Goal: Contribute content: Contribute content

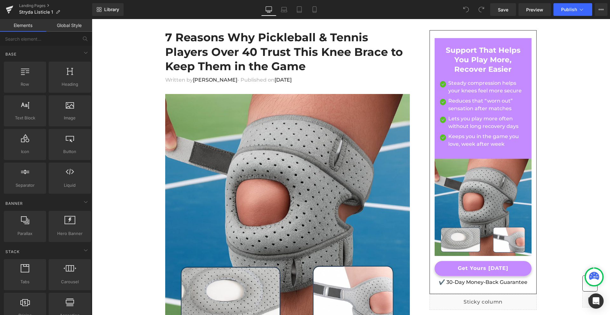
click at [197, 52] on h1 "7 Reasons Why Pickleball & Tennis Players Over 40 Trust This Knee Brace to Keep…" at bounding box center [287, 52] width 245 height 44
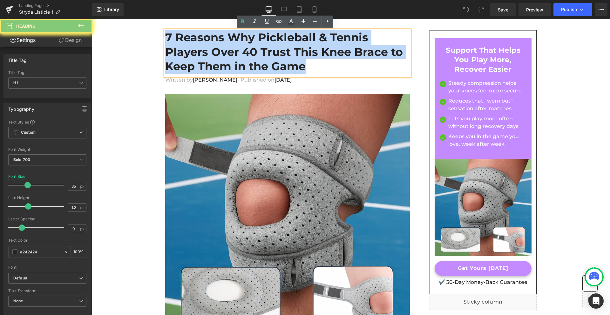
click at [197, 52] on h1 "7 Reasons Why Pickleball & Tennis Players Over 40 Trust This Knee Brace to Keep…" at bounding box center [287, 52] width 245 height 44
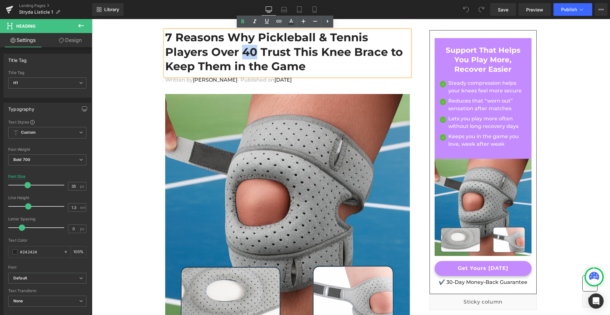
click at [197, 52] on h1 "7 Reasons Why Pickleball & Tennis Players Over 40 Trust This Knee Brace to Keep…" at bounding box center [287, 52] width 245 height 44
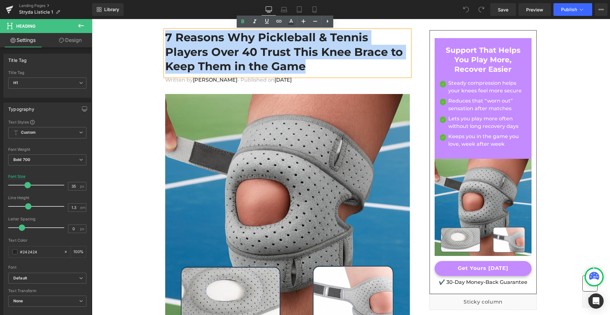
click at [197, 52] on h1 "7 Reasons Why Pickleball & Tennis Players Over 40 Trust This Knee Brace to Keep…" at bounding box center [287, 52] width 245 height 44
paste div
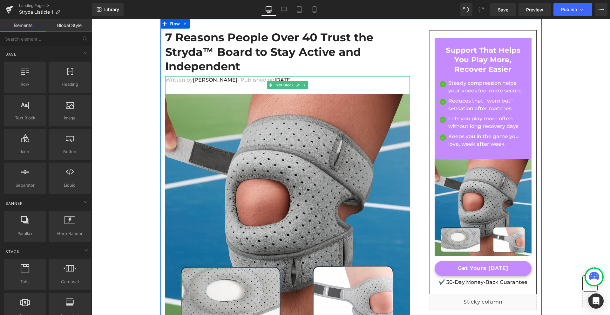
click at [274, 77] on span "[DATE]" at bounding box center [282, 80] width 17 height 6
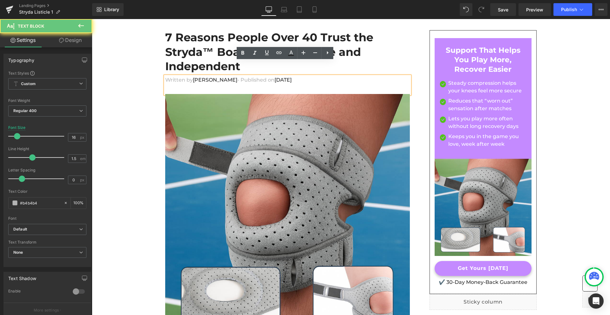
click at [274, 77] on span "[DATE]" at bounding box center [282, 80] width 17 height 6
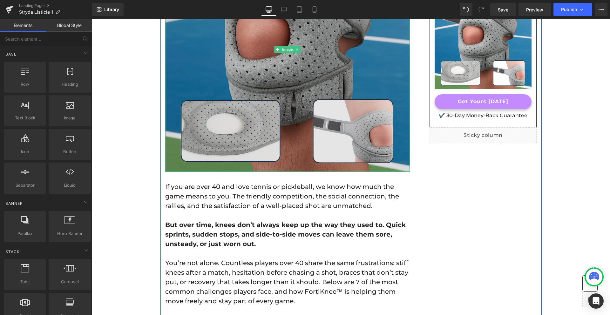
scroll to position [206, 0]
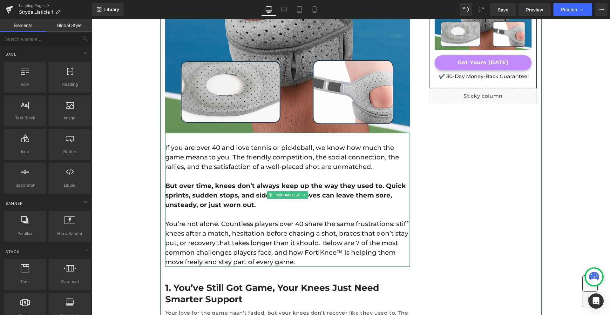
click at [199, 143] on p "If you are over 40 and love tennis or pickleball, we know how much the game mea…" at bounding box center [287, 157] width 245 height 29
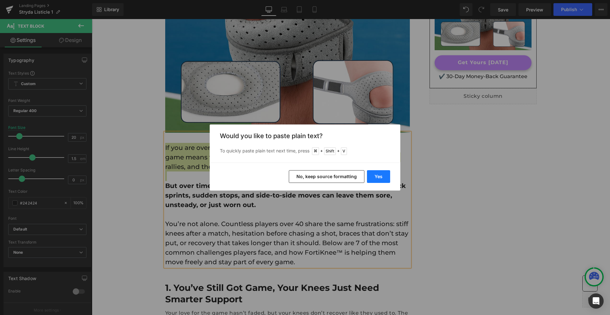
click at [376, 174] on button "Yes" at bounding box center [378, 176] width 23 height 13
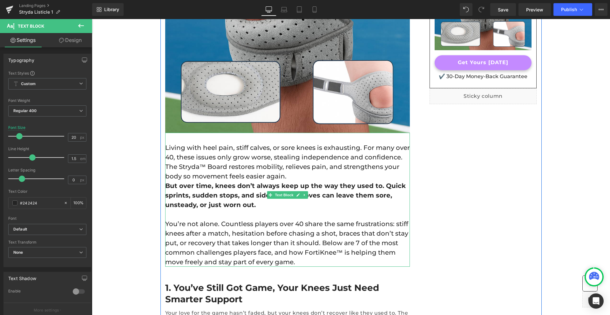
click at [202, 184] on p "But over time, knees don’t always keep up the way they used to. Quick sprints, …" at bounding box center [287, 195] width 245 height 29
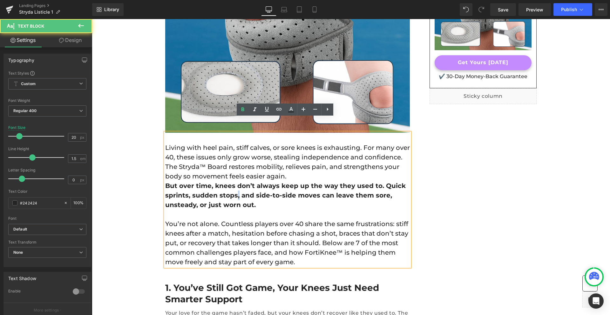
click at [202, 184] on p "But over time, knees don’t always keep up the way they used to. Quick sprints, …" at bounding box center [287, 195] width 245 height 29
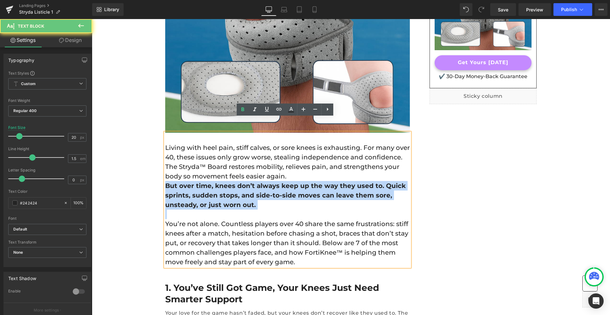
click at [202, 184] on p "But over time, knees don’t always keep up the way they used to. Quick sprints, …" at bounding box center [287, 195] width 245 height 29
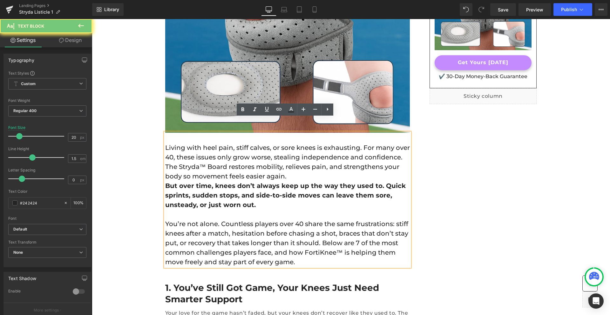
click at [197, 164] on p "Living with heel pain, stiff calves, or sore knees is exhausting. For many over…" at bounding box center [287, 162] width 245 height 38
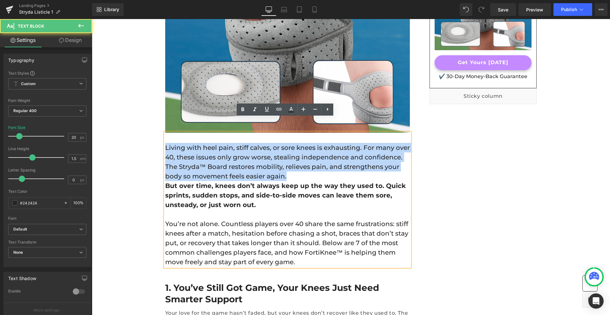
click at [197, 164] on p "Living with heel pain, stiff calves, or sore knees is exhausting. For many over…" at bounding box center [287, 162] width 245 height 38
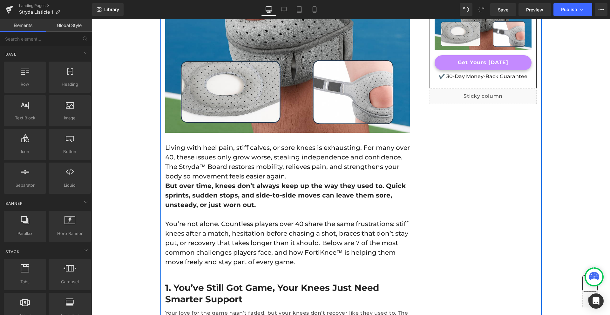
click at [167, 143] on p "Living with heel pain, stiff calves, or sore knees is exhausting. For many over…" at bounding box center [287, 162] width 245 height 38
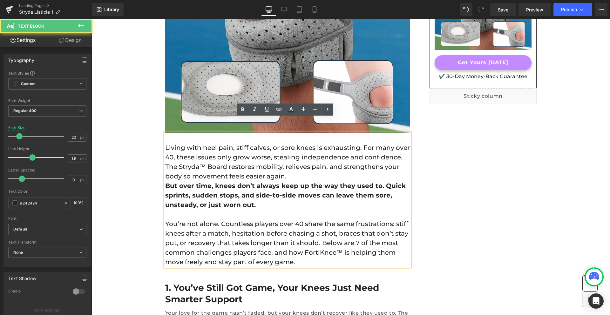
click at [165, 143] on p "Living with heel pain, stiff calves, or sore knees is exhausting. For many over…" at bounding box center [287, 162] width 245 height 38
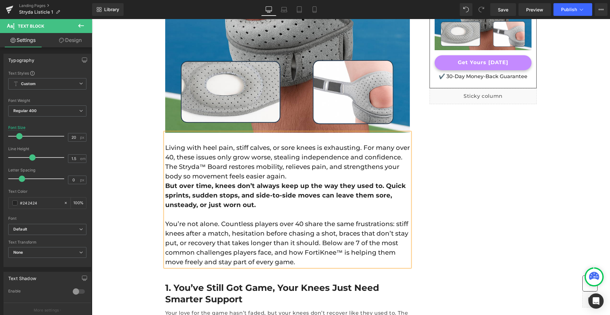
click at [238, 155] on p "Living with heel pain, stiff calves, or sore knees is exhausting. For many over…" at bounding box center [287, 162] width 245 height 38
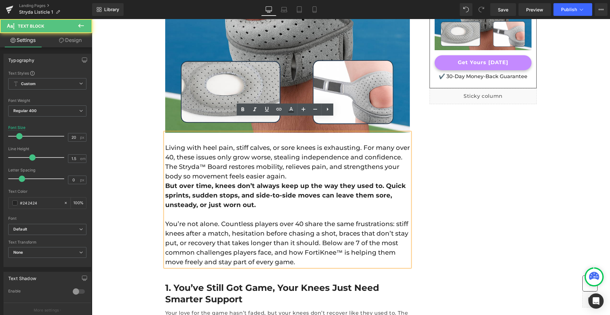
click at [199, 181] on p "But over time, knees don’t always keep up the way they used to. Quick sprints, …" at bounding box center [287, 195] width 245 height 29
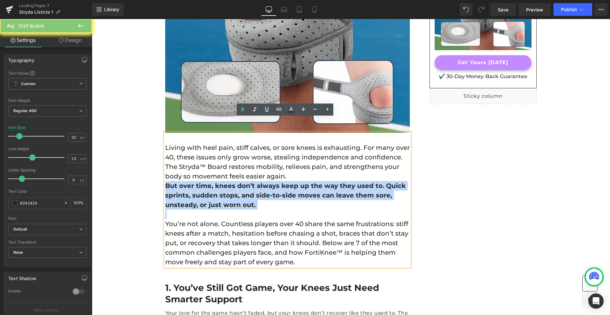
click at [199, 181] on p "But over time, knees don’t always keep up the way they used to. Quick sprints, …" at bounding box center [287, 195] width 245 height 29
click at [185, 182] on strong "But over time, knees don’t always keep up the way they used to. Quick sprints, …" at bounding box center [285, 195] width 240 height 27
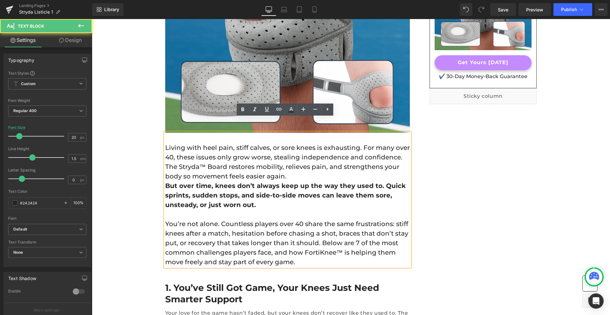
click at [165, 182] on strong "But over time, knees don’t always keep up the way they used to. Quick sprints, …" at bounding box center [285, 195] width 240 height 27
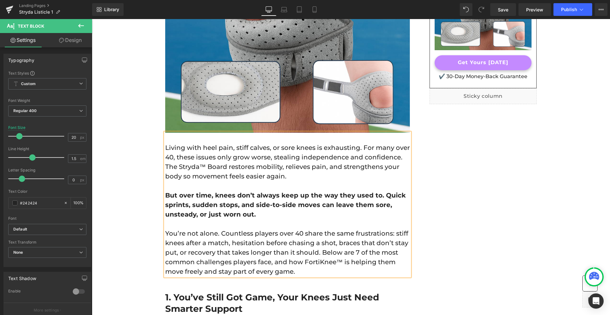
click at [197, 229] on p "You’re not alone. Countless players over 40 share the same frustrations: stiff …" at bounding box center [287, 253] width 245 height 48
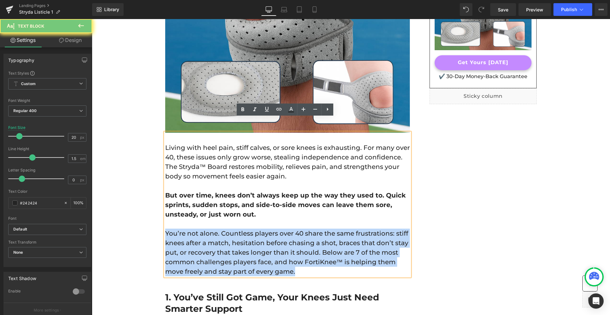
click at [197, 229] on p "You’re not alone. Countless players over 40 share the same frustrations: stiff …" at bounding box center [287, 253] width 245 height 48
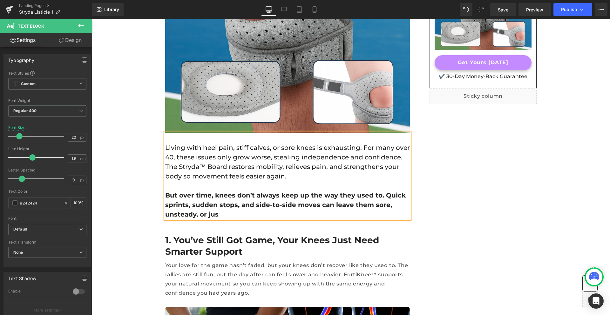
click at [190, 191] on p "But over time, knees don’t always keep up the way they used to. Quick sprints, …" at bounding box center [287, 205] width 245 height 29
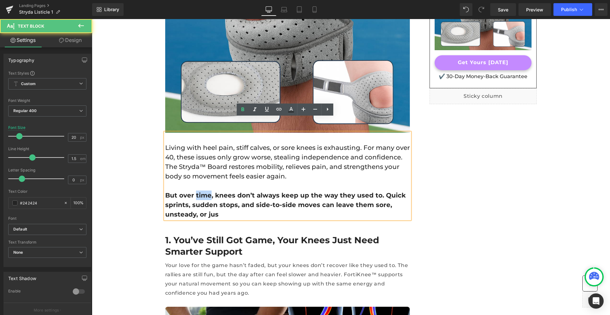
click at [190, 191] on p "But over time, knees don’t always keep up the way they used to. Quick sprints, …" at bounding box center [287, 205] width 245 height 29
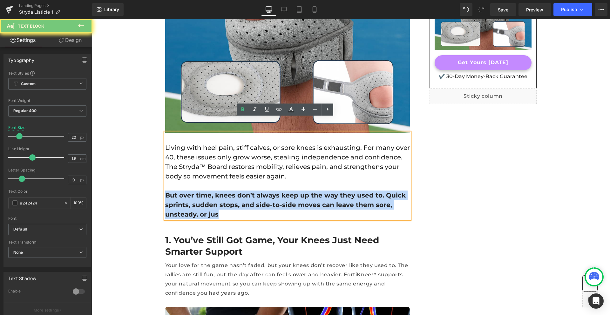
click at [190, 191] on p "But over time, knees don’t always keep up the way they used to. Quick sprints, …" at bounding box center [287, 205] width 245 height 29
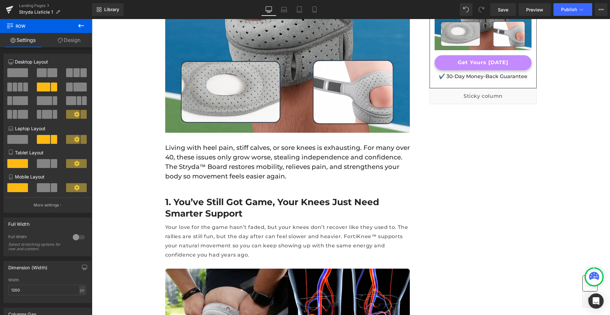
click at [182, 196] on h2 "1. You’ve Still Got Game, Your Knees Just Need Smarter Support" at bounding box center [287, 207] width 245 height 23
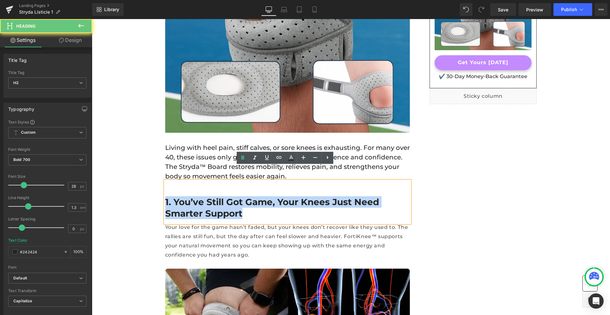
click at [182, 196] on h2 "1. You’ve Still Got Game, Your Knees Just Need Smarter Support" at bounding box center [287, 207] width 245 height 23
click at [183, 196] on h2 "1. You’ve Still Got Game, Your Knees Just Need Smarter Support" at bounding box center [287, 207] width 245 height 23
drag, startPoint x: 183, startPoint y: 190, endPoint x: 206, endPoint y: 199, distance: 24.8
click at [206, 199] on h2 "1. You’ve Still Got Game, Your Knees Just Need Smarter Support" at bounding box center [287, 207] width 245 height 23
paste div
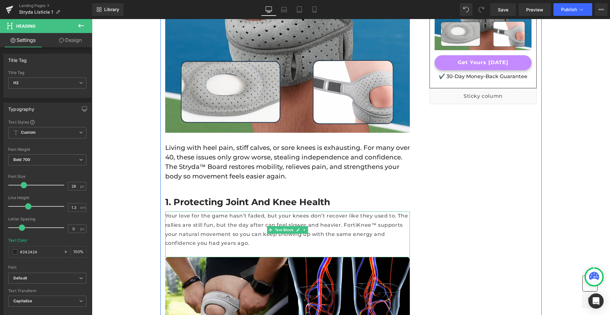
click at [241, 212] on p "Your love for the game hasn’t faded, but your knees don’t recover like they use…" at bounding box center [287, 230] width 245 height 37
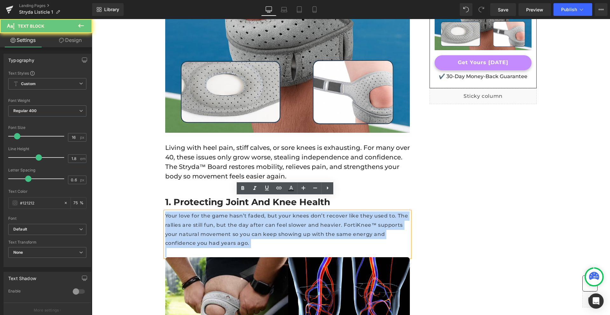
click at [241, 212] on p "Your love for the game hasn’t faded, but your knees don’t recover like they use…" at bounding box center [287, 230] width 245 height 37
click at [240, 212] on p "Your love for the game hasn’t faded, but your knees don’t recover like they use…" at bounding box center [287, 230] width 245 height 37
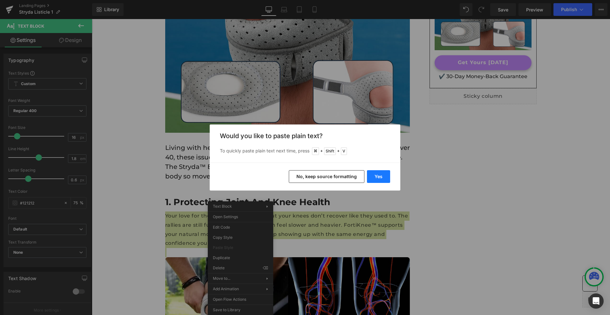
click at [374, 175] on button "Yes" at bounding box center [378, 176] width 23 height 13
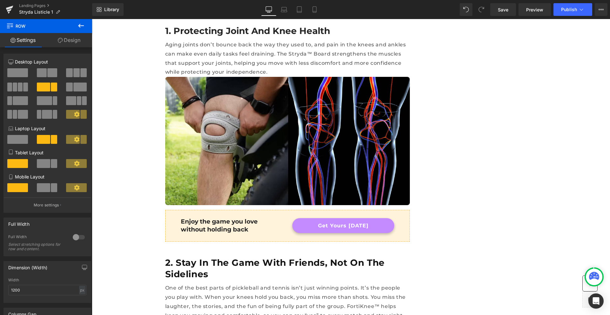
scroll to position [376, 0]
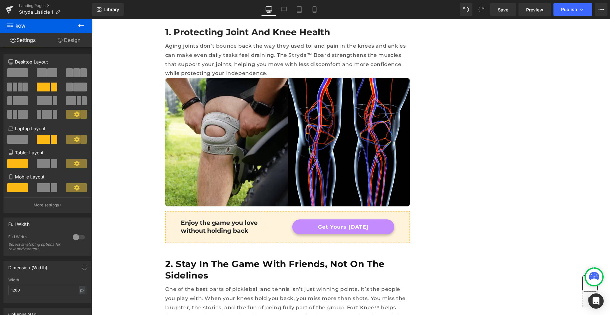
click at [175, 258] on h2 "2. Stay in the Game With Friends, Not on the Sidelines" at bounding box center [287, 269] width 245 height 23
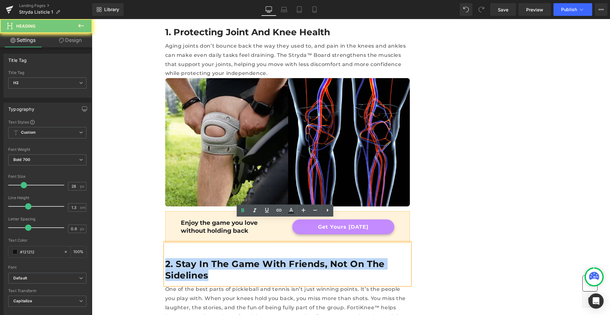
paste div
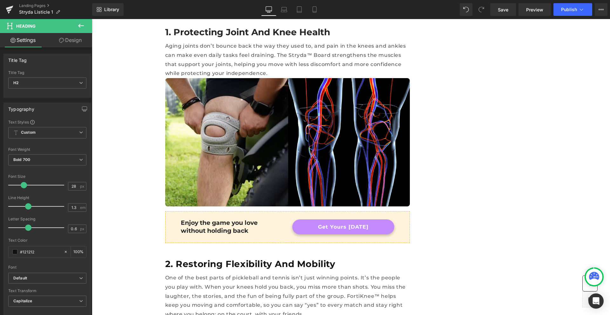
click at [255, 274] on p "One of the best parts of pickleball and tennis isn’t just winning points. It’s …" at bounding box center [287, 297] width 245 height 46
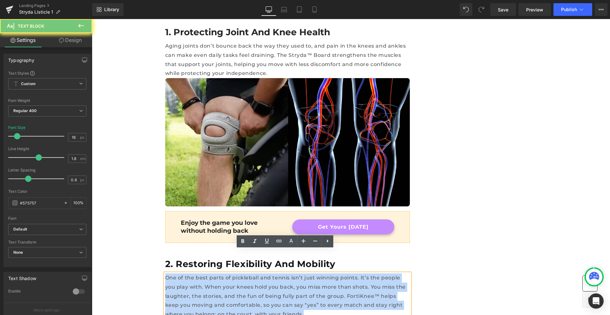
click at [255, 274] on p "One of the best parts of pickleball and tennis isn’t just winning points. It’s …" at bounding box center [287, 297] width 245 height 46
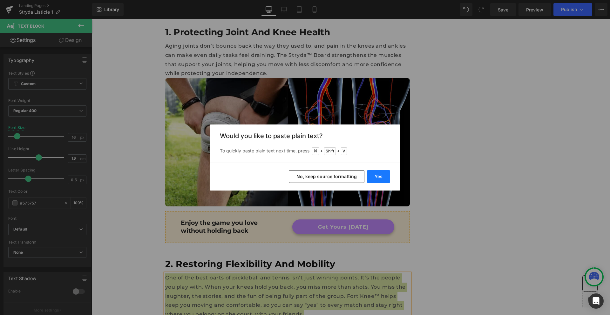
click at [385, 176] on button "Yes" at bounding box center [378, 176] width 23 height 13
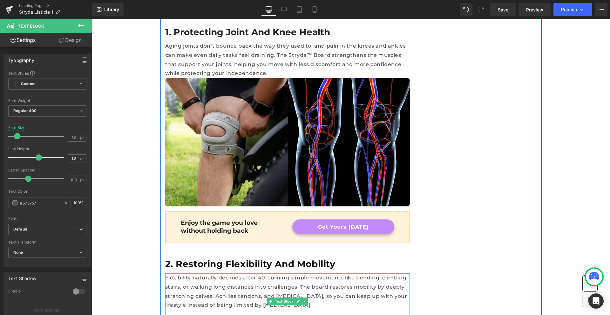
click at [201, 310] on p at bounding box center [287, 314] width 245 height 9
click at [196, 289] on div "Flexibility naturally declines after 40, turning simple movements like bending,…" at bounding box center [287, 297] width 245 height 47
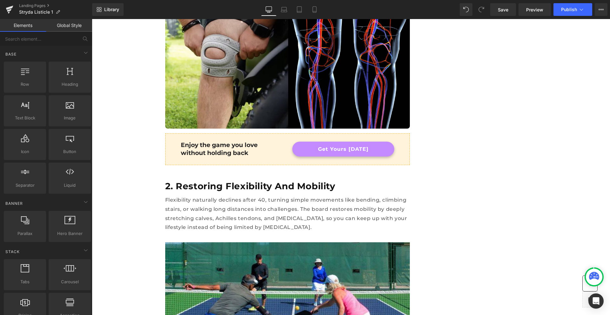
scroll to position [577, 0]
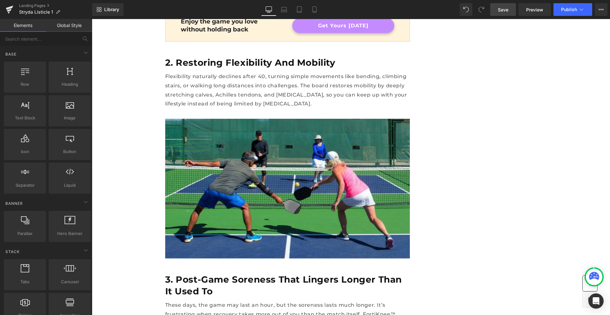
click at [504, 9] on span "Save" at bounding box center [503, 9] width 10 height 7
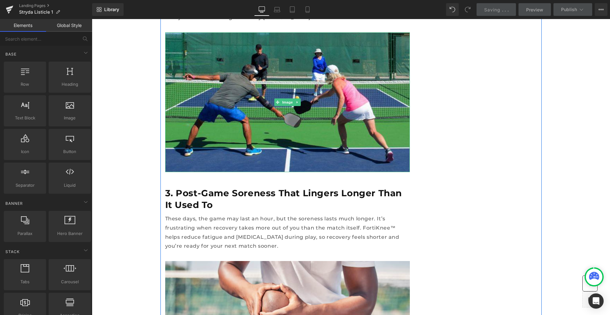
scroll to position [702, 0]
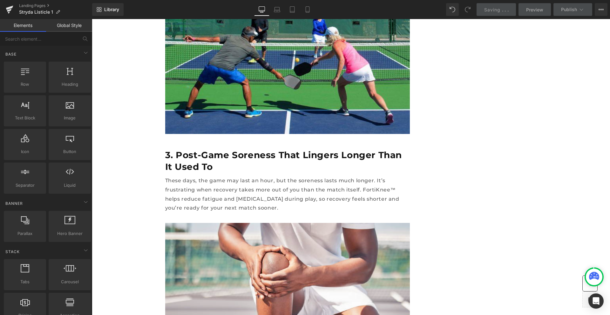
click at [195, 149] on h2 "3. Post-Game Soreness That Lingers Longer Than It Used To" at bounding box center [287, 160] width 245 height 23
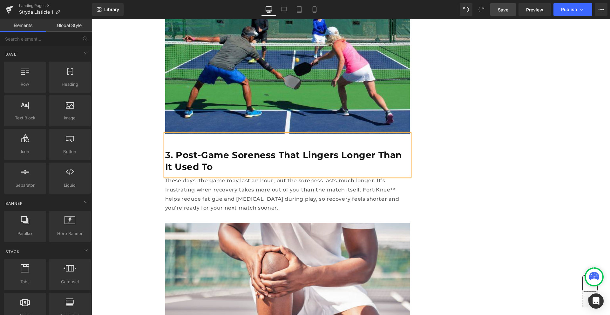
click at [195, 149] on h2 "3. Post-Game Soreness That Lingers Longer Than It Used To" at bounding box center [287, 160] width 245 height 23
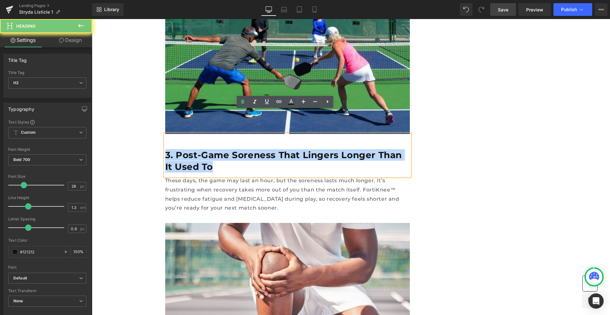
paste div
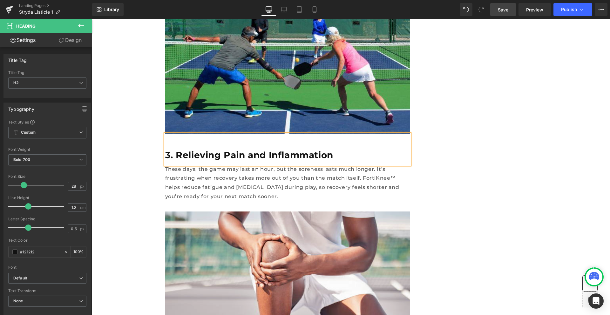
click at [238, 165] on p "These days, the game may last an hour, but the soreness lasts much longer. It’s…" at bounding box center [287, 183] width 245 height 37
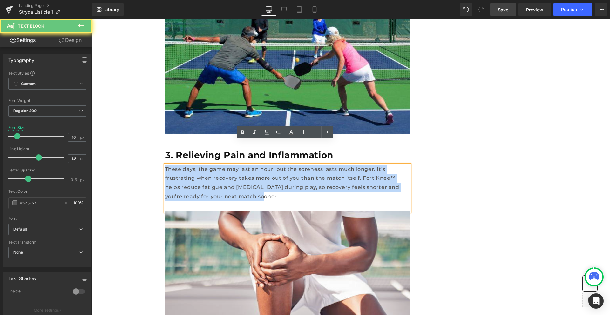
click at [238, 165] on p "These days, the game may last an hour, but the soreness lasts much longer. It’s…" at bounding box center [287, 183] width 245 height 37
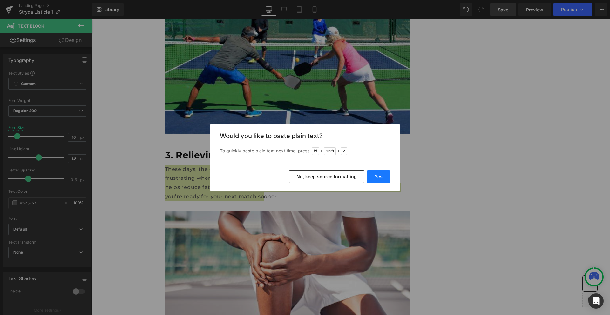
click at [378, 174] on button "Yes" at bounding box center [378, 176] width 23 height 13
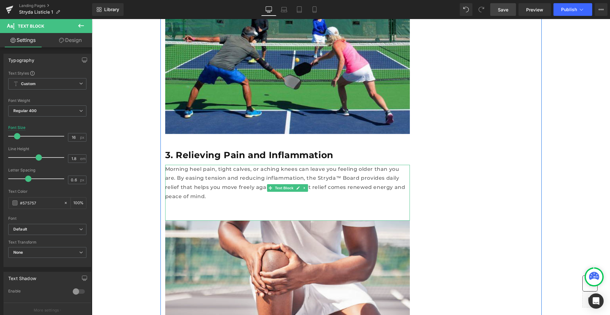
click at [347, 181] on div "Morning heel pain, tight calves, or aching knees can leave you feeling older th…" at bounding box center [287, 193] width 245 height 56
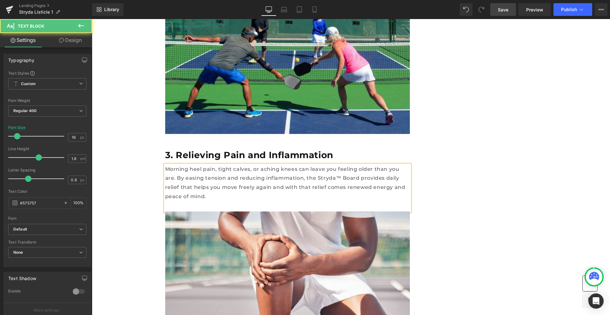
click at [344, 173] on div "Morning heel pain, tight calves, or aching knees can leave you feeling older th…" at bounding box center [287, 188] width 245 height 47
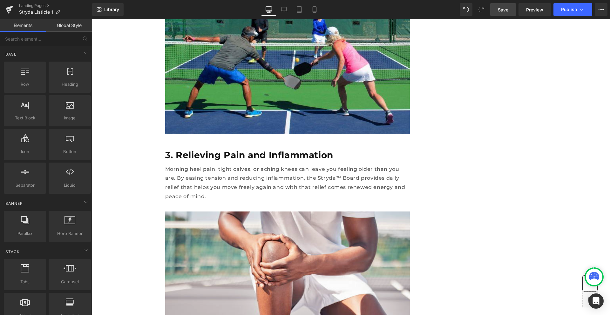
click at [505, 10] on span "Save" at bounding box center [503, 9] width 10 height 7
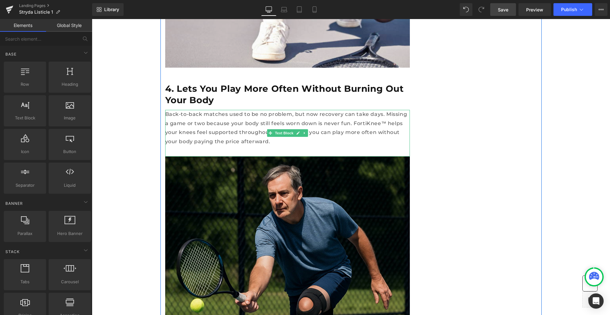
scroll to position [1038, 0]
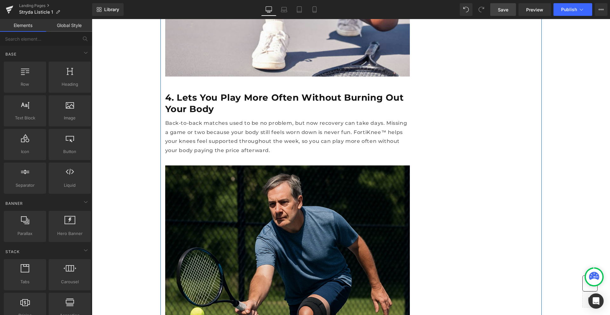
click at [188, 92] on h2 "4. Lets You Play More Often Without Burning Out Your Body" at bounding box center [287, 103] width 245 height 23
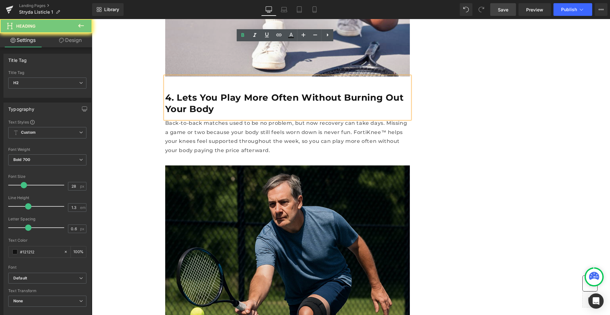
click at [188, 92] on h2 "4. Lets You Play More Often Without Burning Out Your Body" at bounding box center [287, 103] width 245 height 23
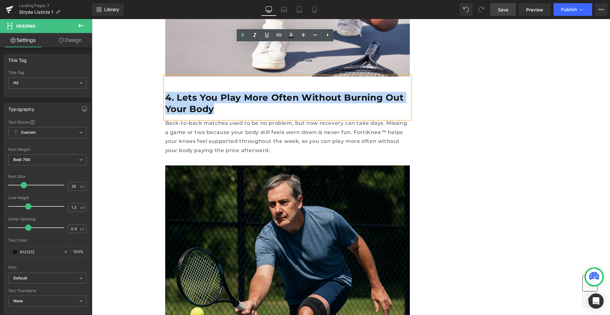
paste div
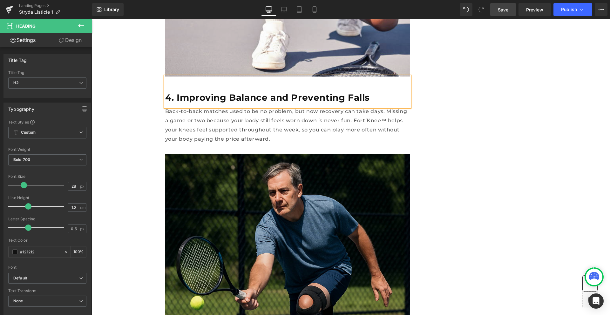
click at [161, 85] on div "7 Reasons People Over 40 Trust the Stryda™ Board to Stay Active and Independent…" at bounding box center [287, 294] width 254 height 2605
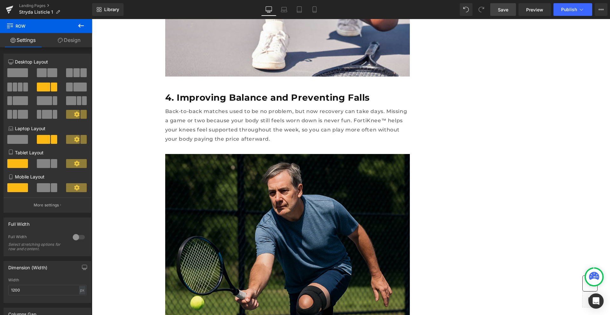
click at [223, 107] on p "Back-to-back matches used to be no problem, but now recovery can take days. Mis…" at bounding box center [287, 125] width 245 height 37
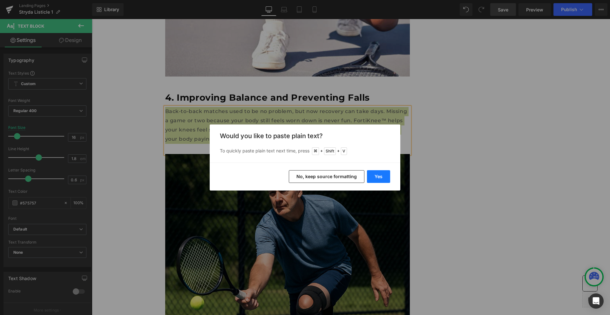
click at [384, 179] on button "Yes" at bounding box center [378, 176] width 23 height 13
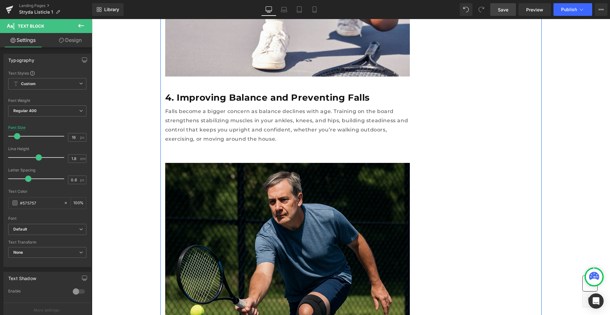
click at [440, 129] on div "7 Reasons People Over 40 Trust the Stryda™ Board to Stay Active and Independent…" at bounding box center [350, 306] width 381 height 2651
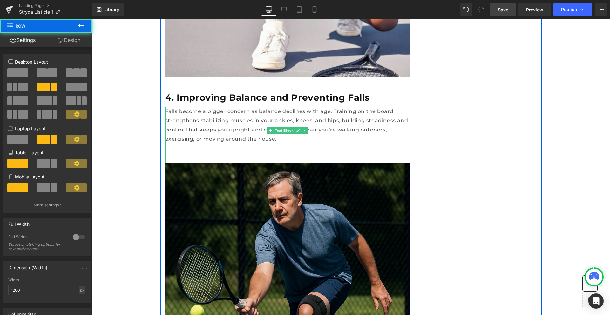
click at [366, 116] on div "Falls become a bigger concern as balance declines with age. Training on the boa…" at bounding box center [287, 135] width 245 height 56
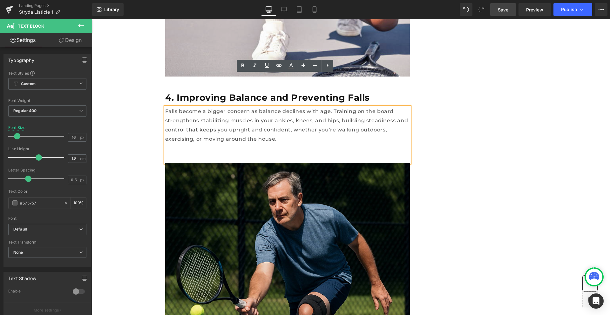
click at [327, 144] on p at bounding box center [287, 148] width 245 height 9
click at [326, 112] on div "Falls become a bigger concern as balance declines with age. Training on the boa…" at bounding box center [287, 135] width 245 height 56
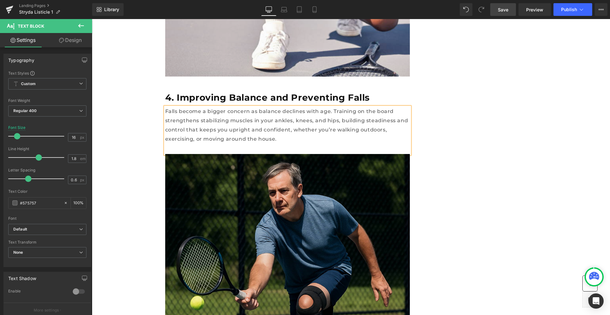
click at [498, 7] on span "Save" at bounding box center [503, 9] width 10 height 7
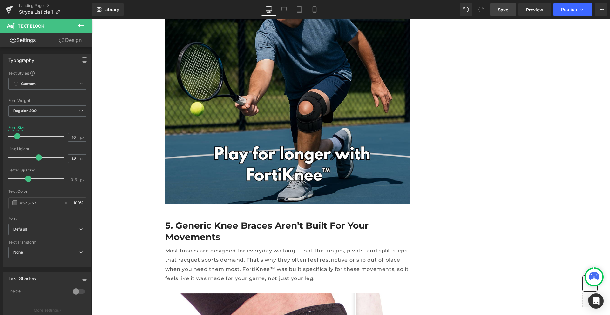
scroll to position [1232, 0]
click at [226, 220] on h3 "5. Generic Knee Braces Aren’t Built for Your Movements" at bounding box center [287, 231] width 245 height 23
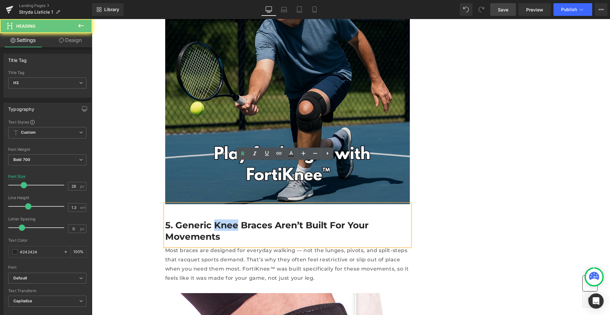
click at [226, 220] on h3 "5. Generic Knee Braces Aren’t Built for Your Movements" at bounding box center [287, 231] width 245 height 23
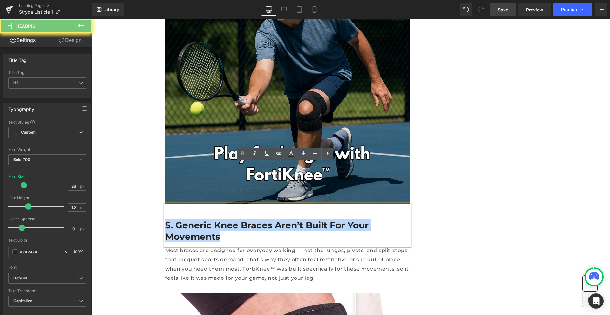
paste div
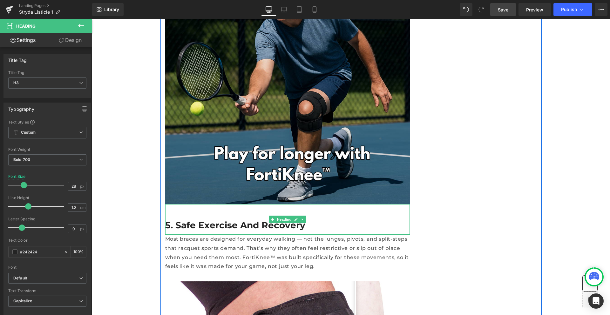
click at [183, 233] on div at bounding box center [287, 234] width 245 height 2
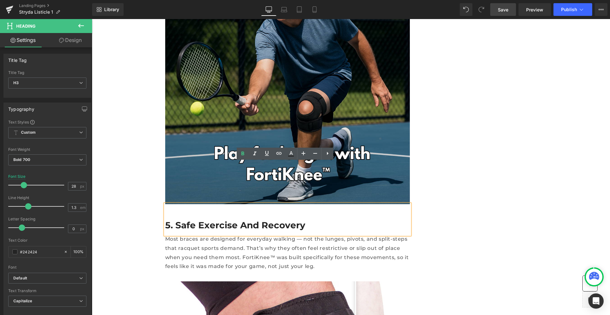
click at [192, 220] on h3 "5. Safe Exercise and Recovery" at bounding box center [287, 225] width 245 height 11
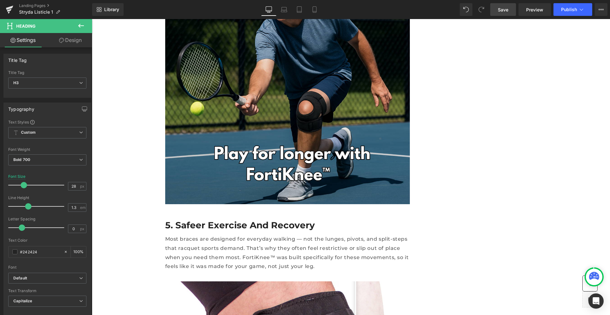
click at [205, 235] on p "Most braces are designed for everyday walking — not the lunges, pivots, and spl…" at bounding box center [287, 253] width 245 height 37
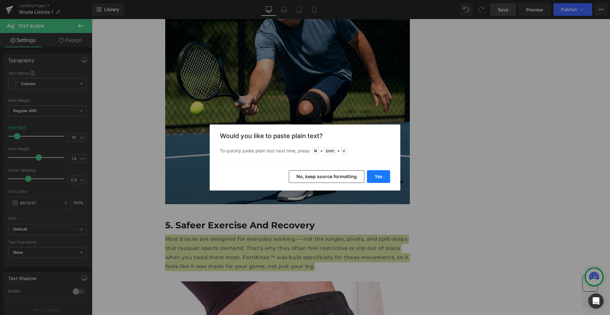
click at [370, 175] on button "Yes" at bounding box center [378, 176] width 23 height 13
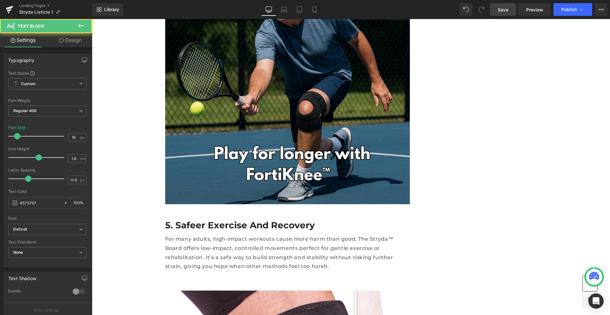
click at [212, 271] on p at bounding box center [287, 275] width 245 height 9
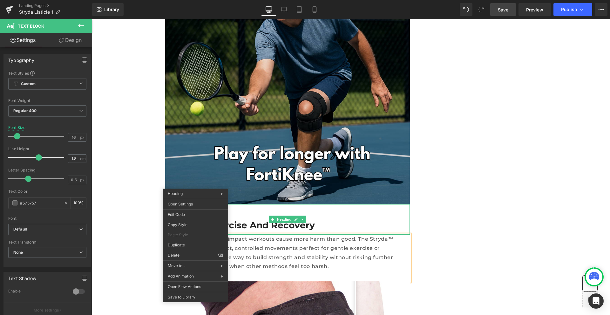
click at [193, 220] on h3 "5. Safeer Exercise and Recovery" at bounding box center [287, 225] width 245 height 11
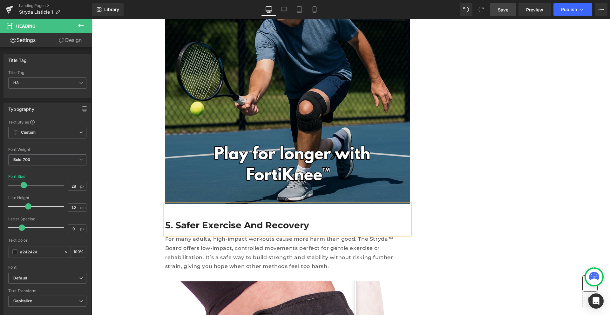
click at [218, 235] on div "For many adults, high-impact workouts cause more harm than good. The Stryda™ Bo…" at bounding box center [287, 258] width 245 height 47
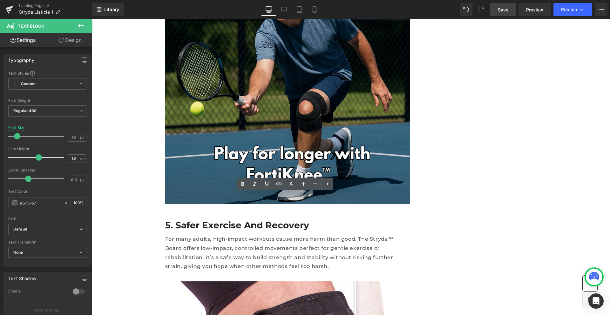
click at [507, 15] on link "Save" at bounding box center [503, 9] width 26 height 13
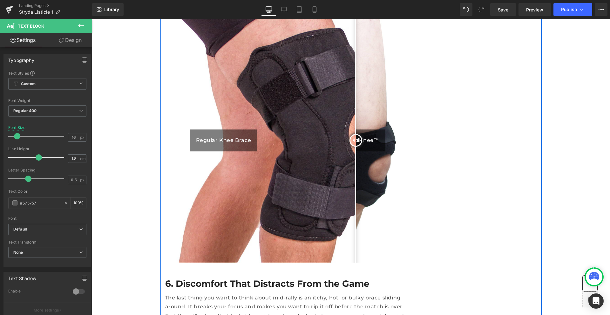
scroll to position [1558, 0]
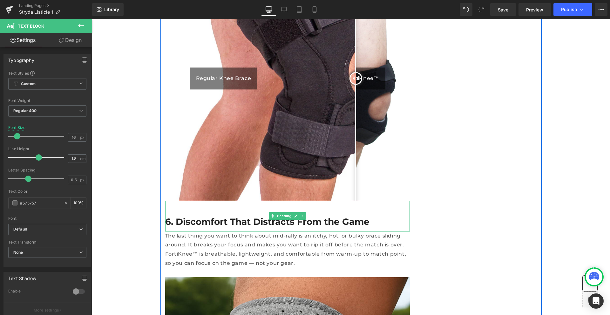
click at [239, 216] on h2 "6. Discomfort That Distracts From the Game" at bounding box center [287, 221] width 245 height 11
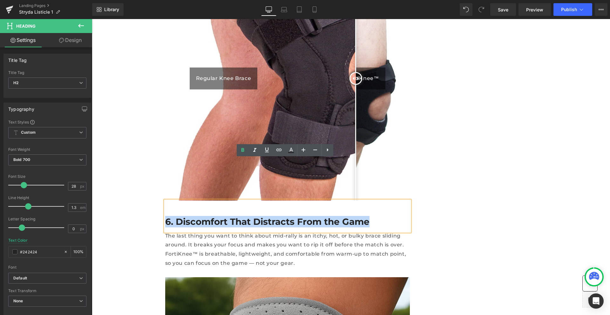
paste div
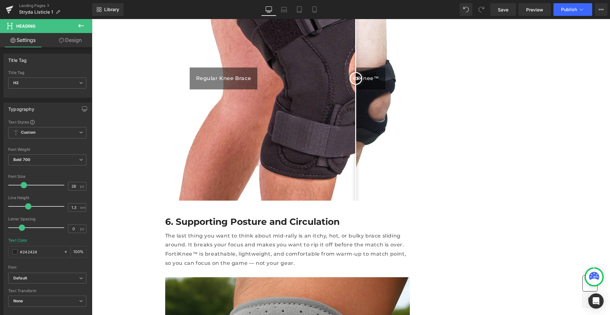
click at [178, 232] on p "The last thing you want to think about mid-rally is an itchy, hot, or bulky bra…" at bounding box center [287, 250] width 245 height 37
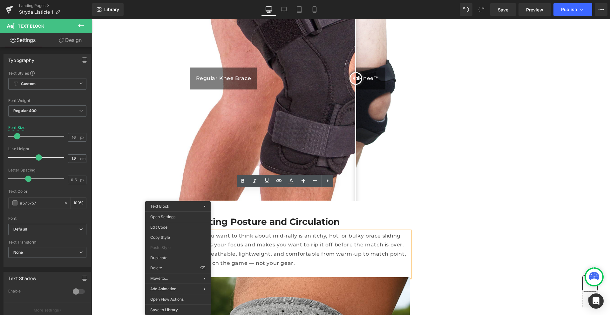
click at [250, 232] on p "The last thing you want to think about mid-rally is an itchy, hot, or bulky bra…" at bounding box center [287, 250] width 245 height 37
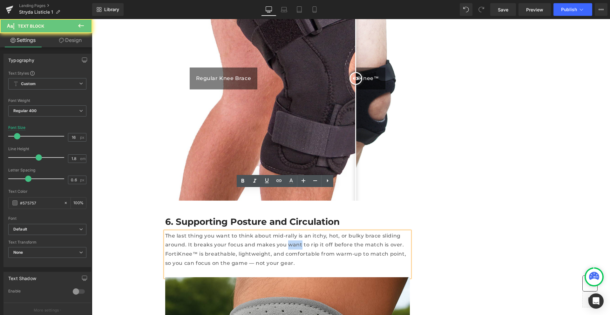
click at [250, 232] on p "The last thing you want to think about mid-rally is an itchy, hot, or bulky bra…" at bounding box center [287, 250] width 245 height 37
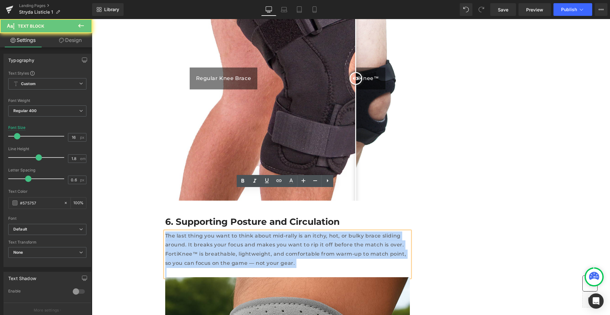
click at [250, 232] on p "The last thing you want to think about mid-rally is an itchy, hot, or bulky bra…" at bounding box center [287, 250] width 245 height 37
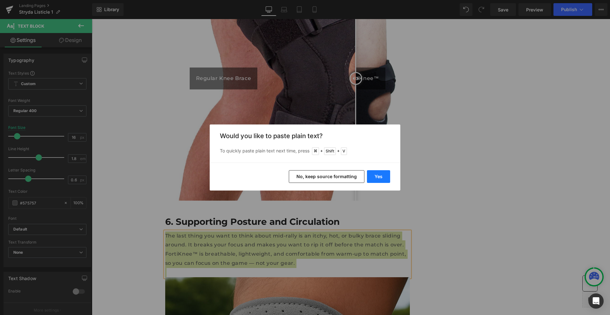
click at [371, 179] on button "Yes" at bounding box center [378, 176] width 23 height 13
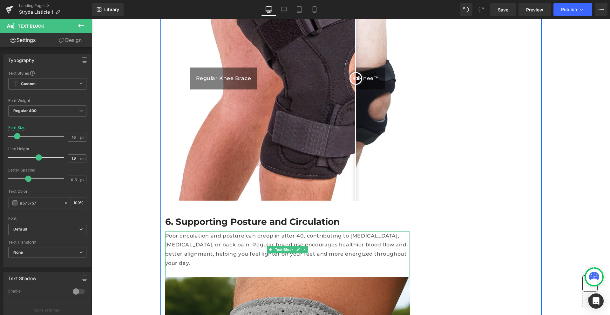
click at [223, 268] on p at bounding box center [287, 272] width 245 height 9
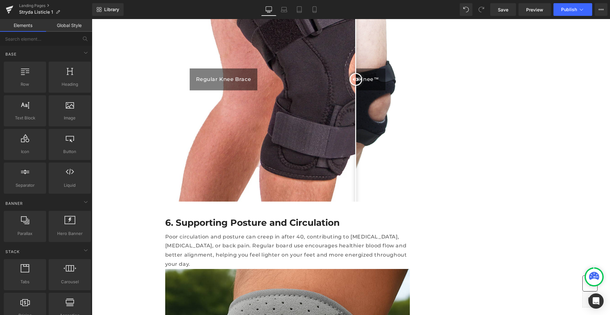
scroll to position [1556, 0]
click at [311, 11] on icon at bounding box center [314, 9] width 6 height 6
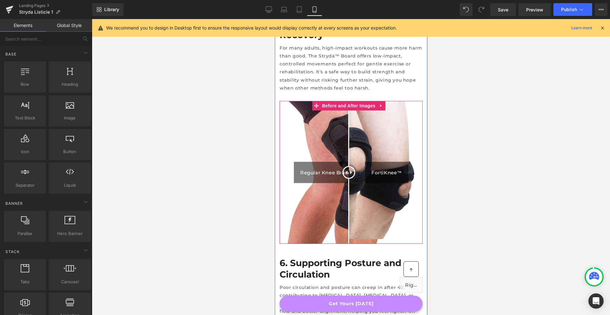
scroll to position [1198, 0]
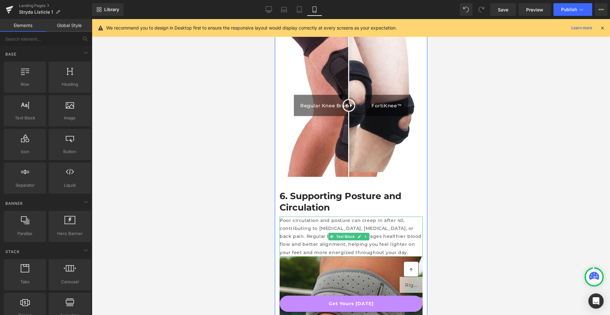
click at [313, 217] on p "Poor circulation and posture can creep in after 40, contributing to [MEDICAL_DA…" at bounding box center [350, 237] width 143 height 40
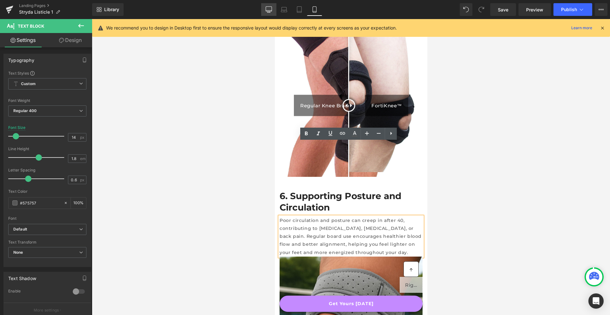
click at [268, 10] on icon at bounding box center [269, 10] width 6 height 0
type input "16"
type input "100"
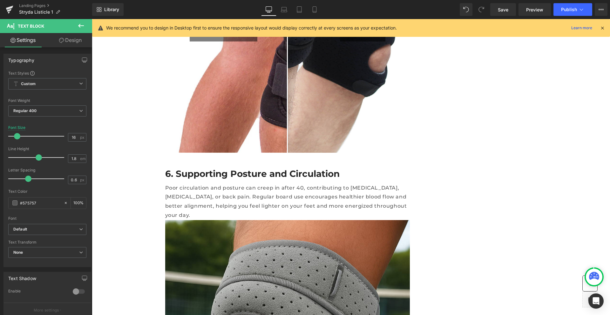
scroll to position [1606, 0]
click at [320, 183] on p "Poor circulation and posture can creep in after 40, contributing to [MEDICAL_DA…" at bounding box center [287, 201] width 245 height 37
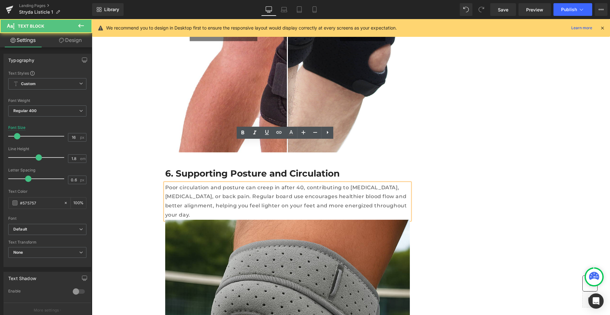
click at [318, 183] on p "Poor circulation and posture can creep in after 40, contributing to [MEDICAL_DA…" at bounding box center [287, 201] width 245 height 37
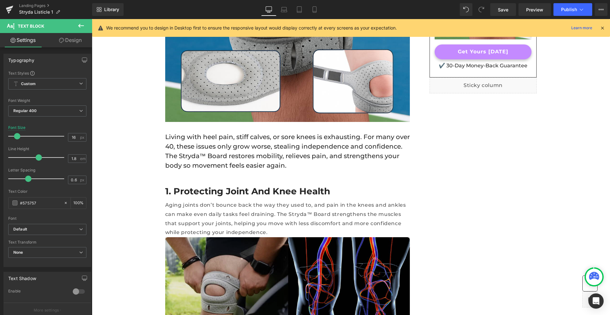
scroll to position [240, 0]
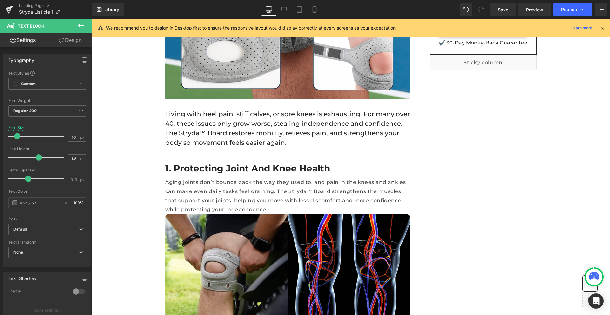
click at [362, 186] on p "Aging joints don’t bounce back the way they used to, and pain in the knees and …" at bounding box center [287, 196] width 245 height 37
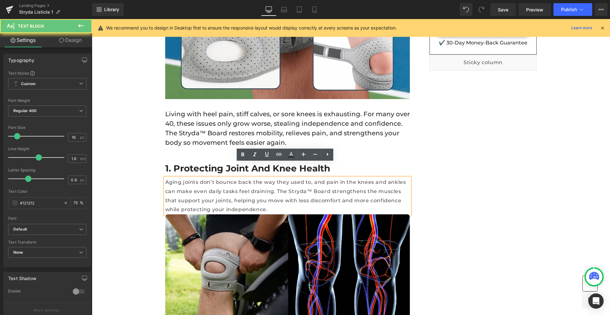
click at [400, 185] on p "Aging joints don’t bounce back the way they used to, and pain in the knees and …" at bounding box center [287, 196] width 245 height 37
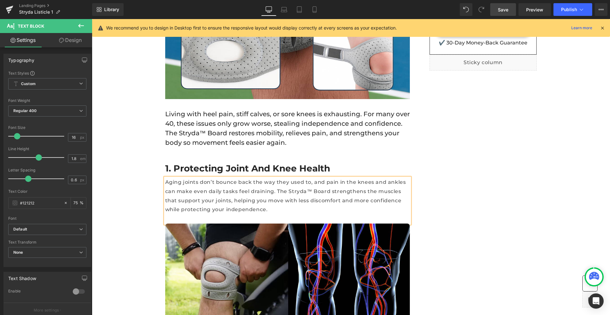
drag, startPoint x: 505, startPoint y: 11, endPoint x: 233, endPoint y: 153, distance: 306.9
click at [505, 11] on span "Save" at bounding box center [503, 9] width 10 height 7
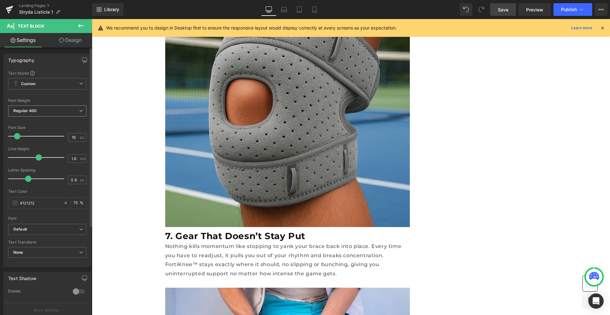
scroll to position [1924, 0]
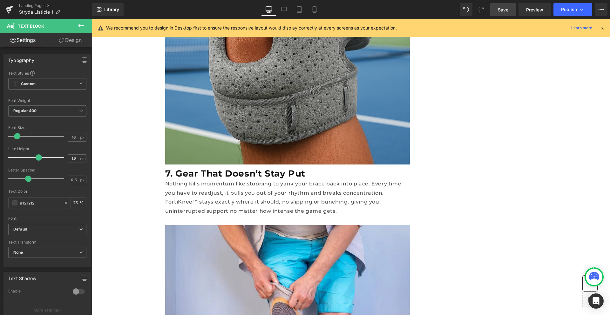
click at [224, 168] on h2 "7. Gear That Doesn’t Stay Put" at bounding box center [287, 173] width 245 height 11
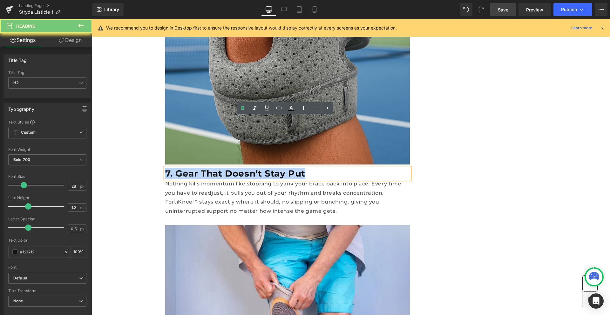
paste div
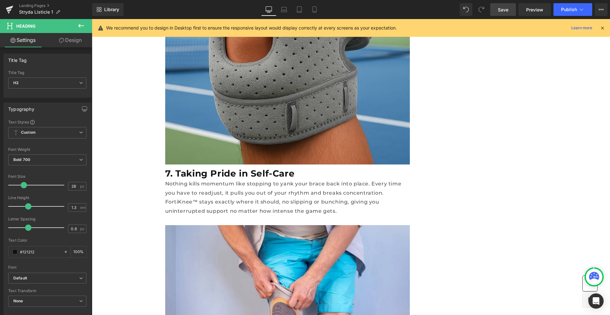
click at [258, 179] on p "Nothing kills momentum like stopping to yank your brace back into place. Every …" at bounding box center [287, 197] width 245 height 37
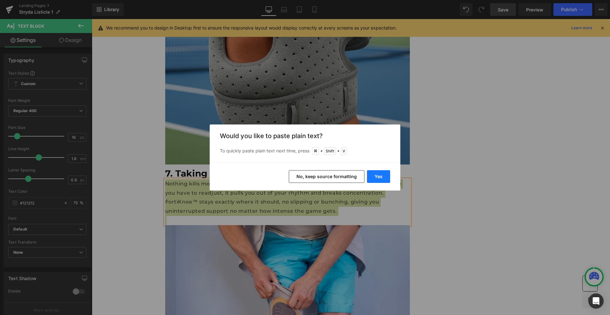
click at [378, 175] on button "Yes" at bounding box center [378, 176] width 23 height 13
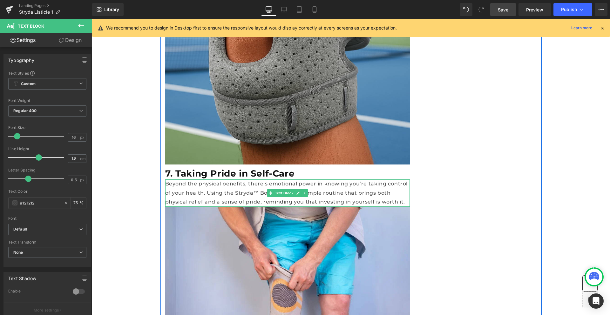
click at [333, 179] on p "Beyond the physical benefits, there’s emotional power in knowing you’re taking …" at bounding box center [287, 192] width 245 height 27
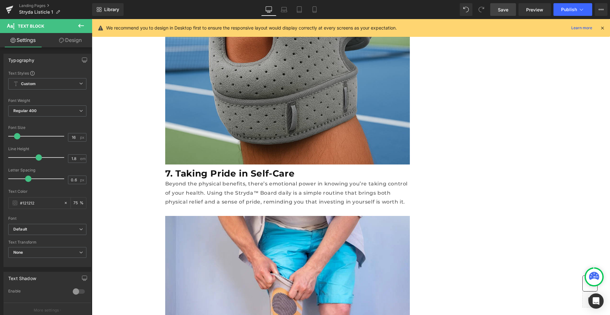
click at [512, 8] on link "Save" at bounding box center [503, 9] width 26 height 13
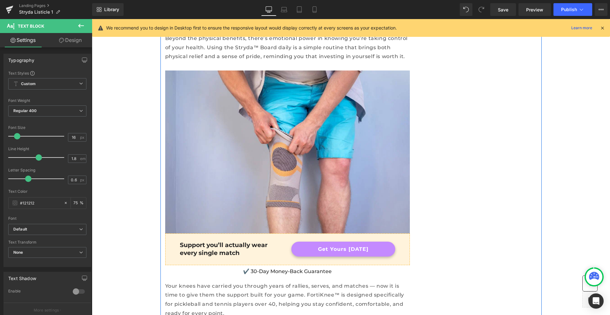
scroll to position [2101, 0]
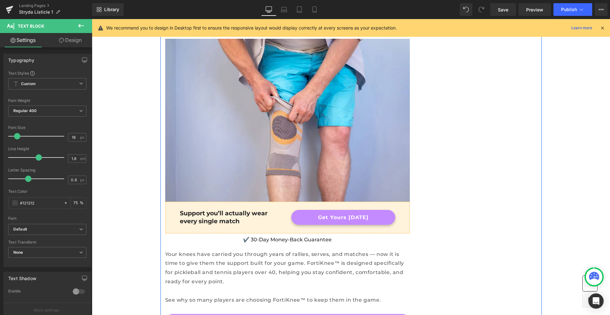
click at [271, 250] on p "Your knees have carried you through years of rallies, serves, and matches — now…" at bounding box center [287, 268] width 245 height 37
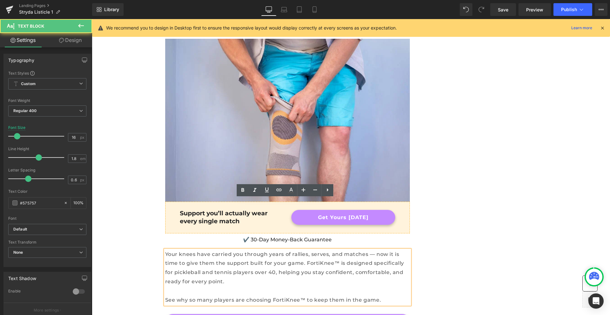
click at [267, 250] on p "Your knees have carried you through years of rallies, serves, and matches — now…" at bounding box center [287, 268] width 245 height 37
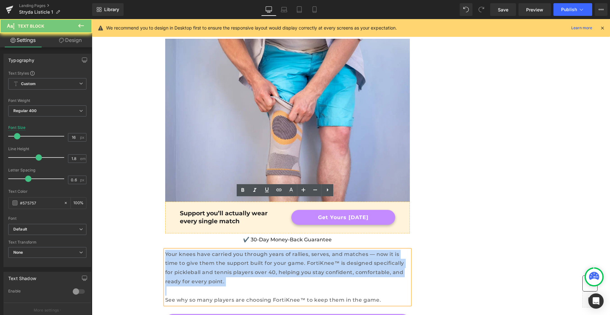
click at [267, 250] on p "Your knees have carried you through years of rallies, serves, and matches — now…" at bounding box center [287, 268] width 245 height 37
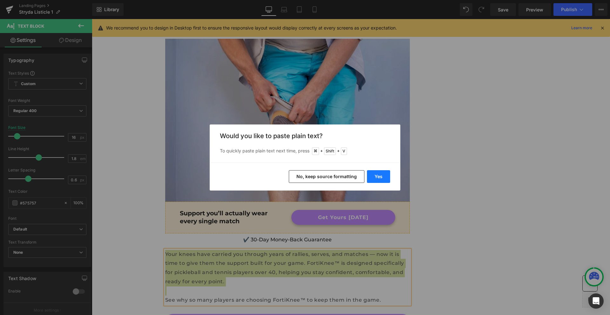
click at [377, 173] on button "Yes" at bounding box center [378, 176] width 23 height 13
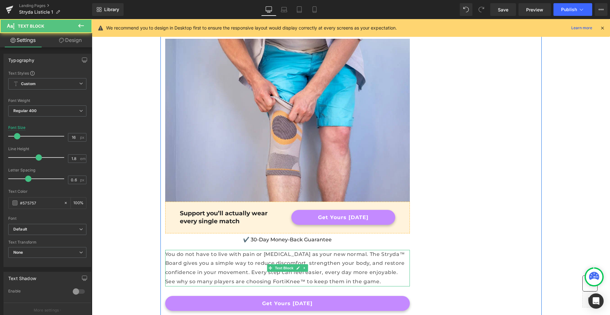
click at [309, 277] on p "See why so many players are choosing FortiKnee™ to keep them in the game." at bounding box center [287, 281] width 245 height 9
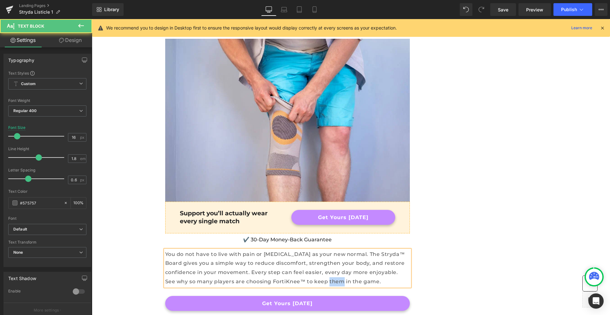
click at [309, 277] on p "See why so many players are choosing FortiKnee™ to keep them in the game." at bounding box center [287, 281] width 245 height 9
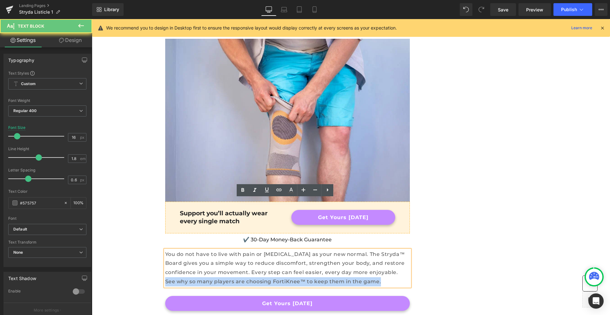
click at [309, 277] on p "See why so many players are choosing FortiKnee™ to keep them in the game." at bounding box center [287, 281] width 245 height 9
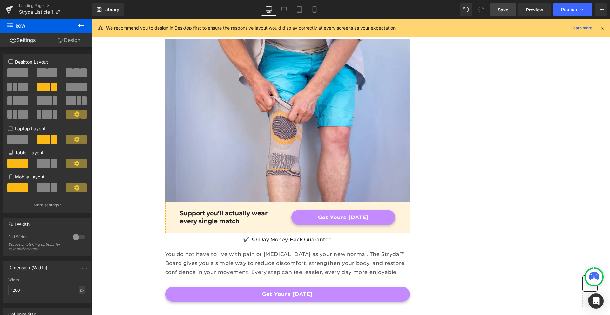
click at [500, 14] on link "Save" at bounding box center [503, 9] width 26 height 13
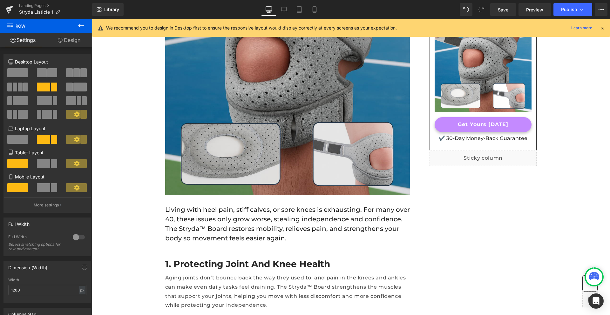
scroll to position [152, 0]
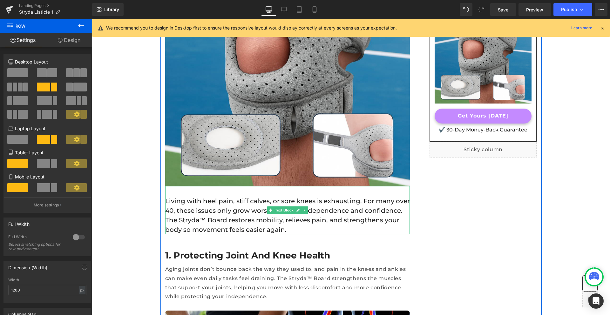
click at [230, 196] on p "Living with heel pain, stiff calves, or sore knees is exhausting. For many over…" at bounding box center [287, 215] width 245 height 38
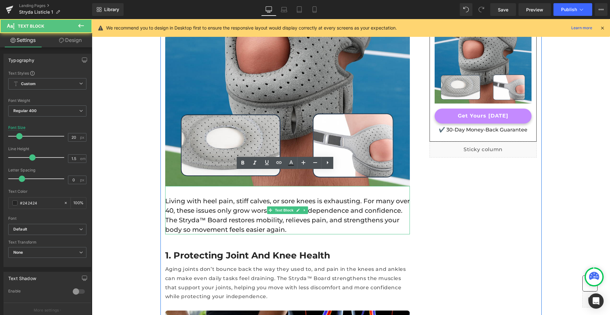
click at [232, 196] on p "Living with heel pain, stiff calves, or sore knees is exhausting. For many over…" at bounding box center [287, 215] width 245 height 38
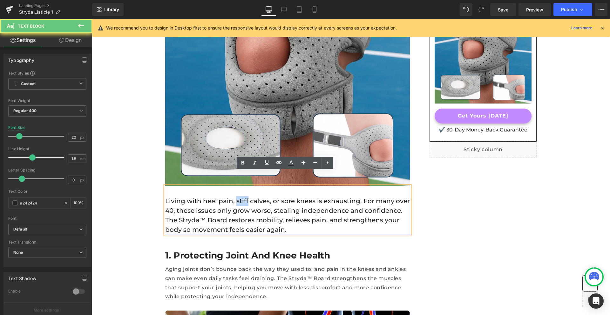
click at [232, 196] on p "Living with heel pain, stiff calves, or sore knees is exhausting. For many over…" at bounding box center [287, 215] width 245 height 38
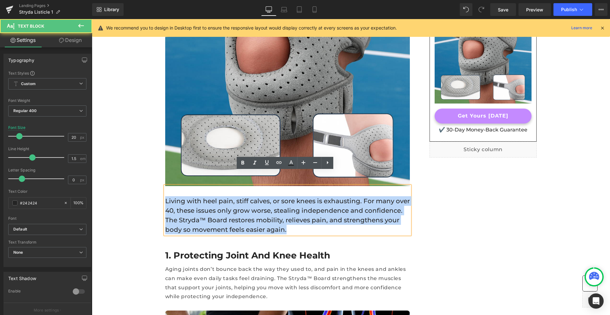
click at [232, 196] on p "Living with heel pain, stiff calves, or sore knees is exhausting. For many over…" at bounding box center [287, 215] width 245 height 38
click at [236, 196] on p "Living with heel pain, stiff calves, or sore knees is exhausting. For many over…" at bounding box center [287, 215] width 245 height 38
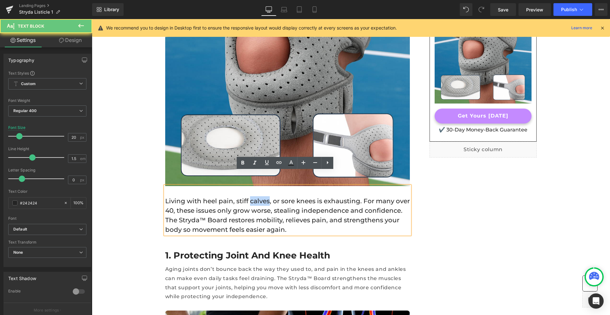
click at [236, 196] on p "Living with heel pain, stiff calves, or sore knees is exhausting. For many over…" at bounding box center [287, 215] width 245 height 38
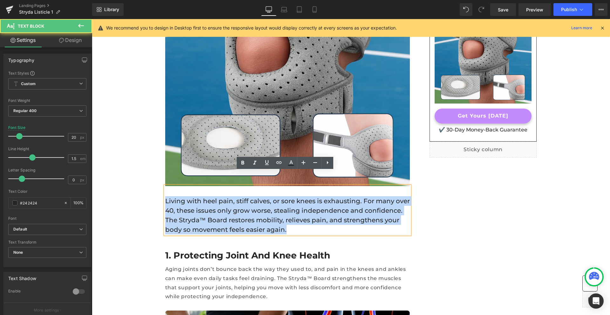
click at [236, 196] on p "Living with heel pain, stiff calves, or sore knees is exhausting. For many over…" at bounding box center [287, 215] width 245 height 38
click at [190, 196] on p "Living with heel pain, stiff calves, or sore knees is exhausting. For many over…" at bounding box center [287, 215] width 245 height 38
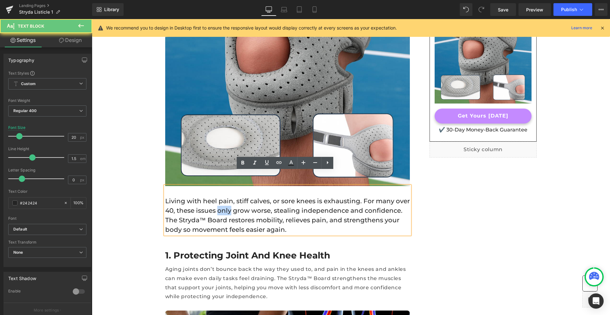
click at [190, 196] on p "Living with heel pain, stiff calves, or sore knees is exhausting. For many over…" at bounding box center [287, 215] width 245 height 38
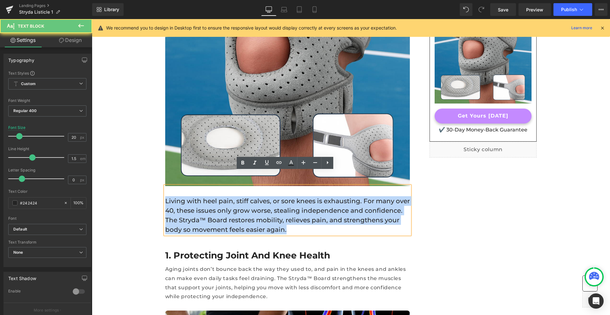
click at [190, 196] on p "Living with heel pain, stiff calves, or sore knees is exhausting. For many over…" at bounding box center [287, 215] width 245 height 38
click at [210, 197] on p "Living with heel pain, stiff calves, or sore knees is exhausting. For many over…" at bounding box center [287, 215] width 245 height 38
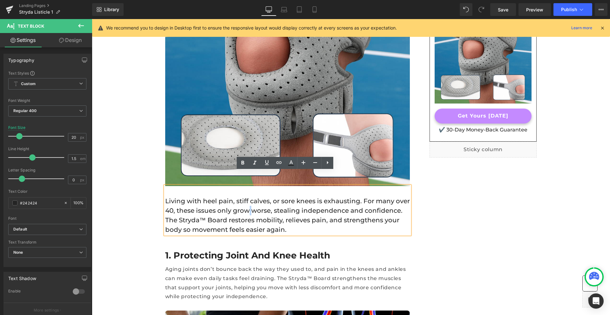
click at [210, 197] on p "Living with heel pain, stiff calves, or sore knees is exhausting. For many over…" at bounding box center [287, 215] width 245 height 38
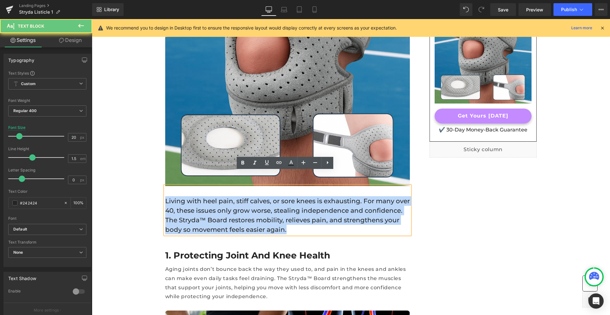
click at [210, 197] on p "Living with heel pain, stiff calves, or sore knees is exhausting. For many over…" at bounding box center [287, 215] width 245 height 38
click at [208, 197] on p "Living with heel pain, stiff calves, or sore knees is exhausting. For many over…" at bounding box center [287, 215] width 245 height 38
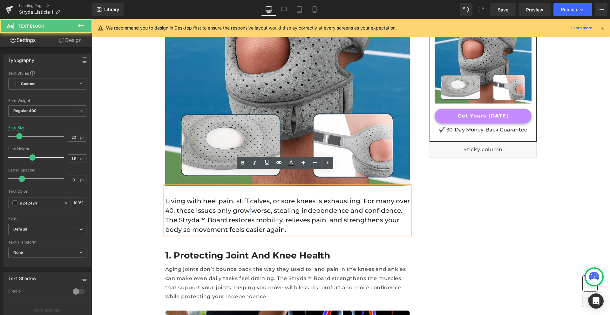
click at [208, 197] on p "Living with heel pain, stiff calves, or sore knees is exhausting. For many over…" at bounding box center [287, 215] width 245 height 38
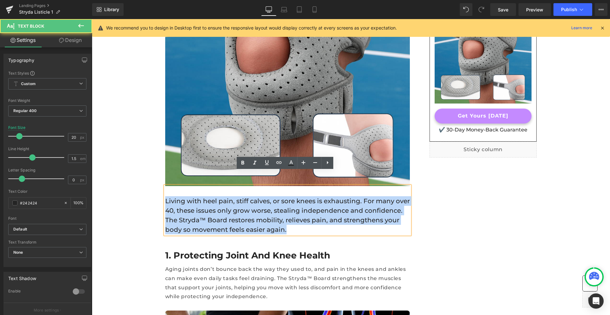
click at [208, 197] on p "Living with heel pain, stiff calves, or sore knees is exhausting. For many over…" at bounding box center [287, 215] width 245 height 38
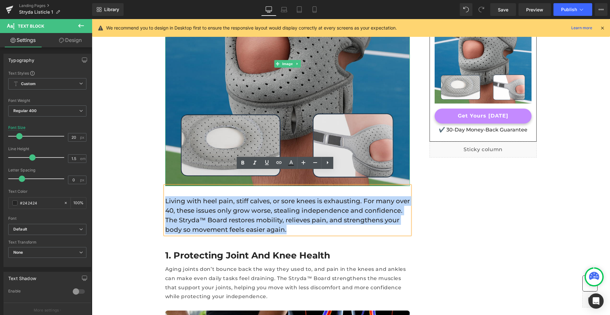
click at [213, 117] on img at bounding box center [287, 64] width 245 height 245
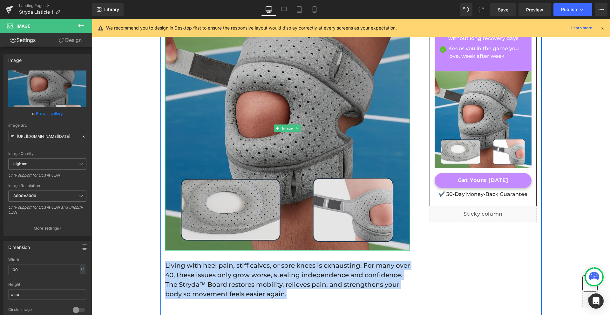
scroll to position [129, 0]
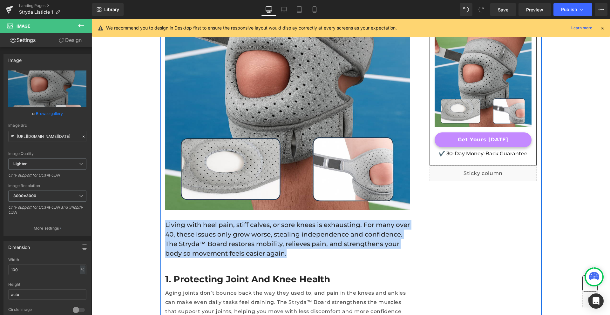
click at [209, 222] on p "Living with heel pain, stiff calves, or sore knees is exhausting. For many over…" at bounding box center [287, 239] width 245 height 38
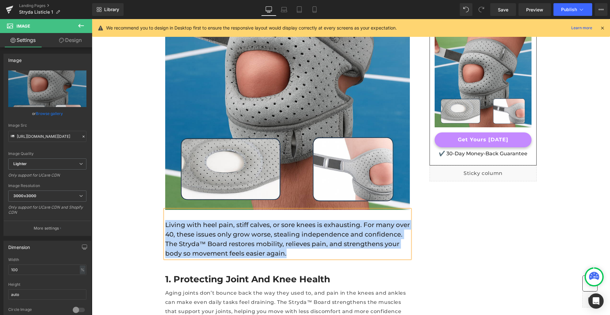
click at [210, 222] on p "Living with heel pain, stiff calves, or sore knees is exhausting. For many over…" at bounding box center [287, 239] width 245 height 38
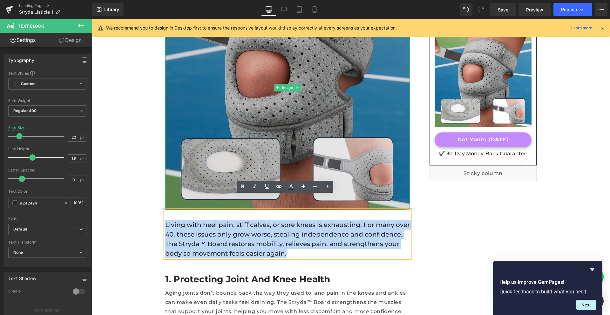
click at [351, 87] on img at bounding box center [287, 87] width 245 height 245
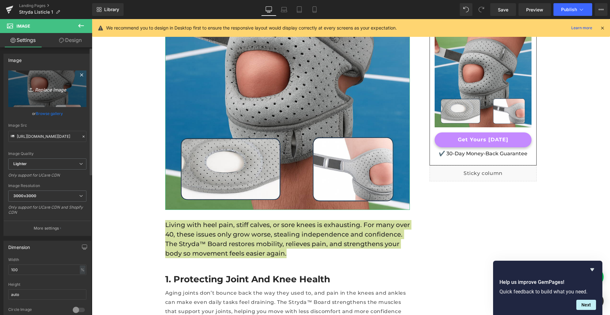
click at [60, 90] on icon "Replace Image" at bounding box center [47, 89] width 51 height 8
type input "C:\fakepath\[MEDICAL_DATA].jpg"
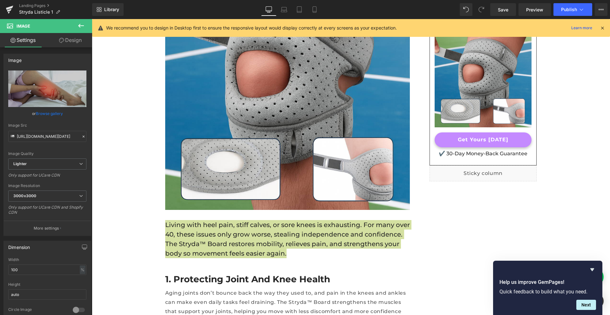
type input "[URL][DOMAIN_NAME]"
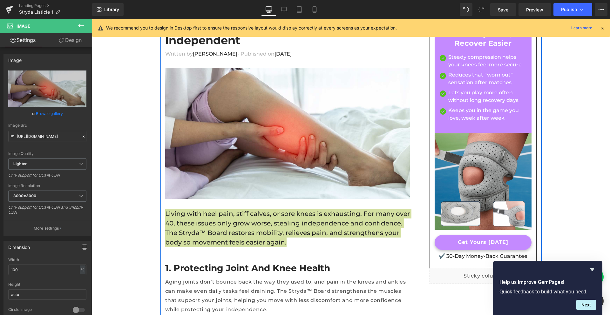
scroll to position [0, 0]
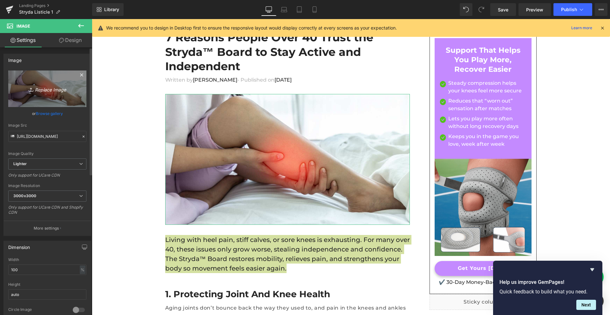
click at [56, 89] on icon "Replace Image" at bounding box center [47, 89] width 51 height 8
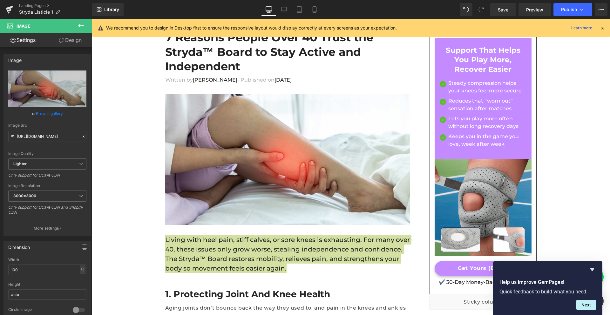
type input "C:\fakepath\elderJointPain-1192546084-770x533-1_jpg.avif"
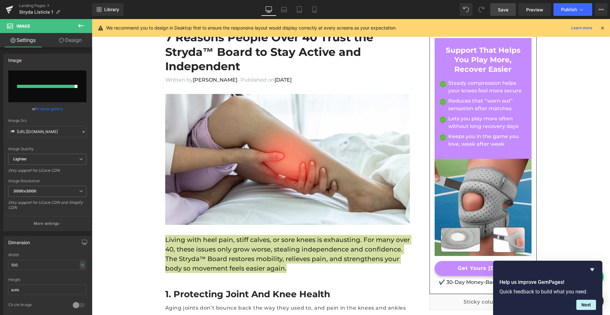
click at [498, 10] on link "Save" at bounding box center [503, 9] width 26 height 13
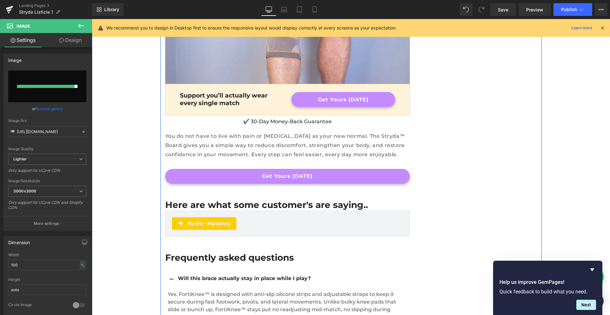
scroll to position [2112, 0]
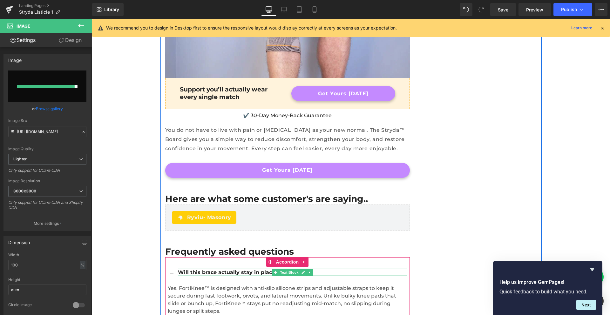
click at [255, 275] on div at bounding box center [292, 276] width 229 height 2
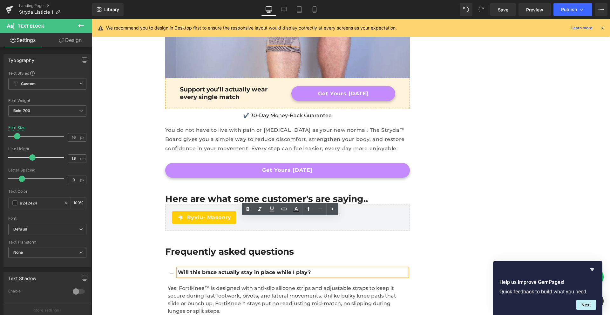
click at [220, 269] on div "Will this brace actually stay in place while I play?" at bounding box center [292, 273] width 229 height 8
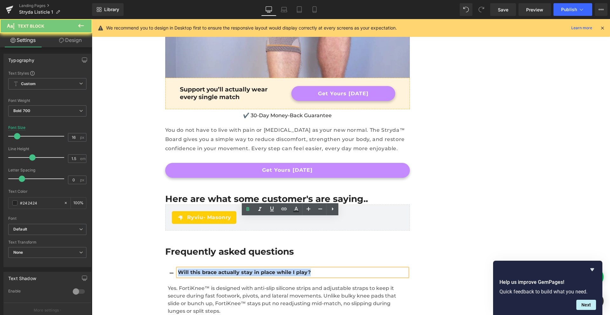
click at [220, 269] on div "Will this brace actually stay in place while I play?" at bounding box center [292, 273] width 229 height 8
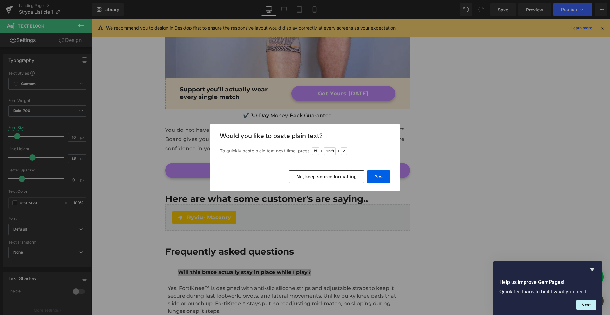
click at [376, 167] on div "Yes No, keep source formatting" at bounding box center [305, 177] width 191 height 28
click at [377, 176] on button "Yes" at bounding box center [378, 176] width 23 height 13
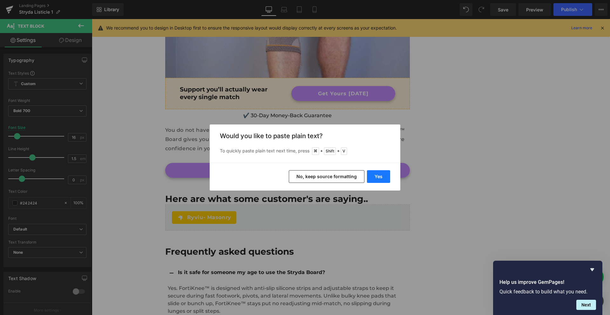
click at [387, 180] on button "Yes" at bounding box center [378, 176] width 23 height 13
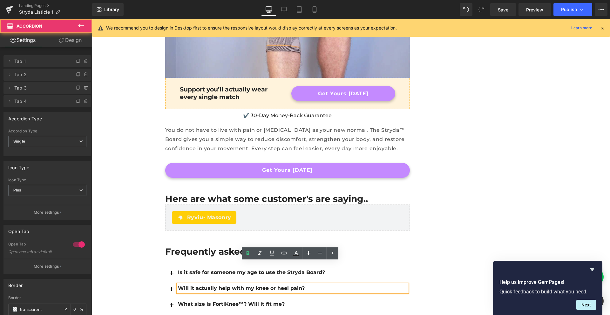
click at [169, 282] on button "button" at bounding box center [171, 290] width 13 height 16
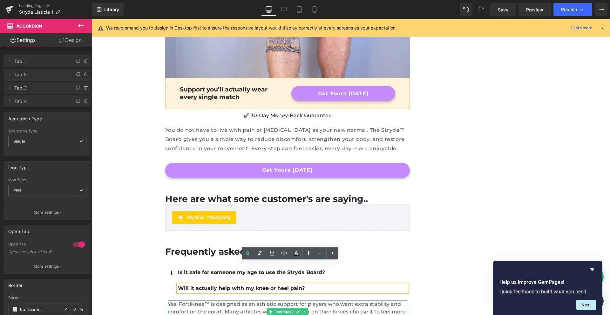
click at [228, 301] on p "Yes. FortiKnee™ is designed as an athletic support for players who want extra s…" at bounding box center [288, 316] width 240 height 30
click at [224, 301] on p "Yes. FortiKnee™ is designed as an athletic support for players who want extra s…" at bounding box center [288, 316] width 240 height 30
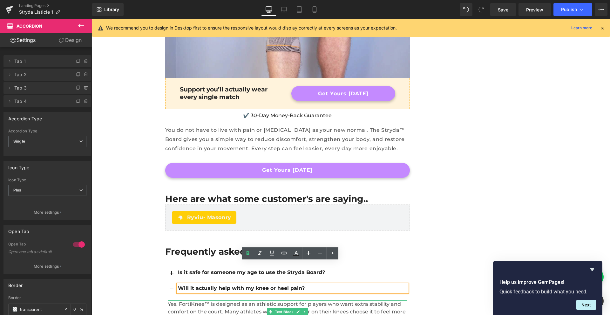
click at [224, 301] on p "Yes. FortiKnee™ is designed as an athletic support for players who want extra s…" at bounding box center [288, 316] width 240 height 30
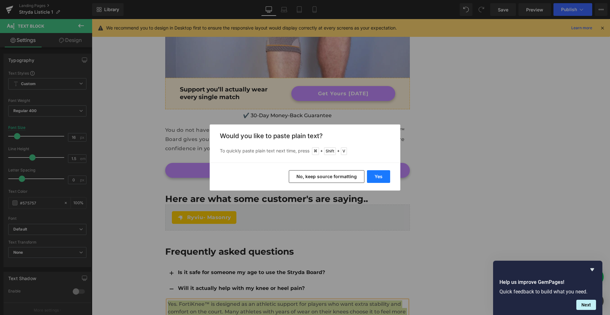
click at [380, 177] on button "Yes" at bounding box center [378, 176] width 23 height 13
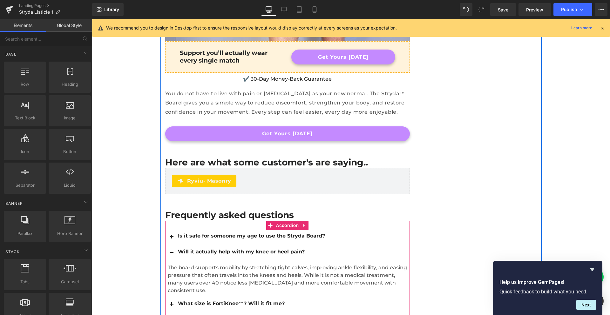
scroll to position [2156, 0]
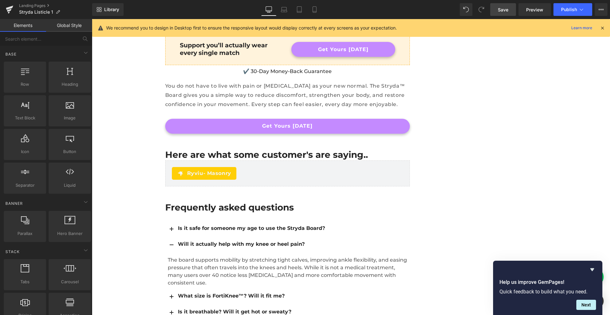
drag, startPoint x: 497, startPoint y: 8, endPoint x: 110, endPoint y: 179, distance: 422.8
click at [497, 8] on link "Save" at bounding box center [503, 9] width 26 height 13
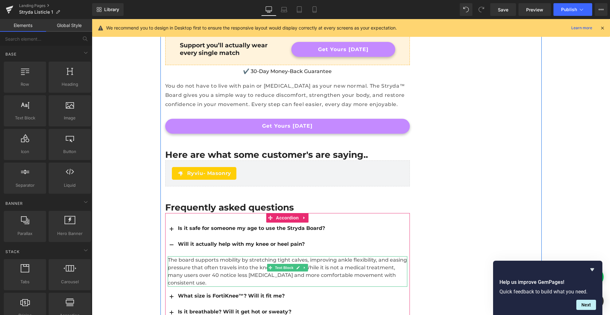
click at [234, 256] on p "The board supports mobility by stretching tight calves, improving ankle flexibi…" at bounding box center [288, 271] width 240 height 30
click at [233, 256] on p "The board supports mobility by stretching tight calves, improving ankle flexibi…" at bounding box center [288, 271] width 240 height 30
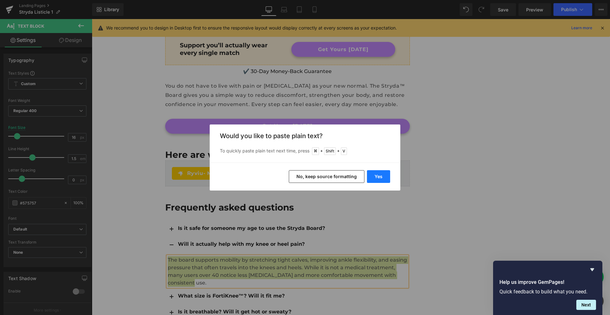
click at [377, 170] on button "Yes" at bounding box center [378, 176] width 23 height 13
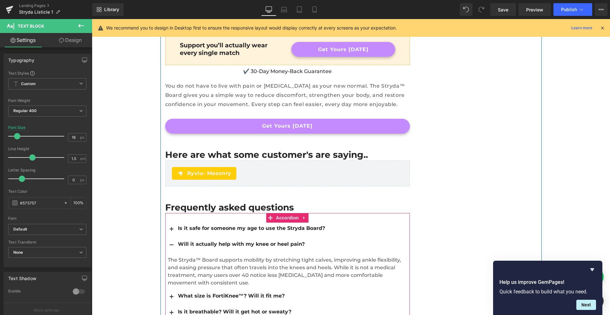
click at [243, 292] on div "What size is FortiKnee™? Will it fit me?" at bounding box center [292, 296] width 229 height 8
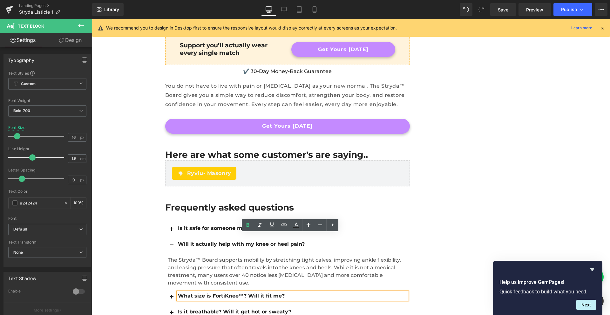
click at [280, 292] on div "What size is FortiKnee™? Will it fit me?" at bounding box center [292, 296] width 229 height 8
click at [167, 290] on button "button" at bounding box center [171, 298] width 13 height 16
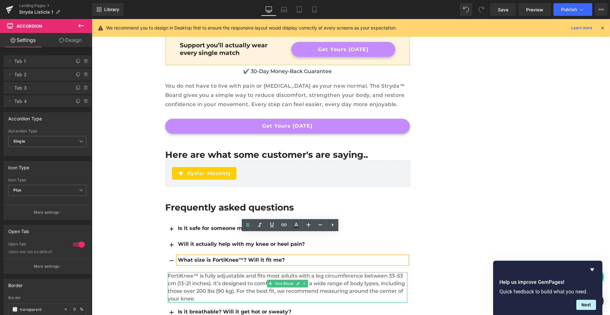
click at [173, 272] on p "FortiKnee™ is fully adjustable and fits most adults with a leg circumference be…" at bounding box center [288, 287] width 240 height 30
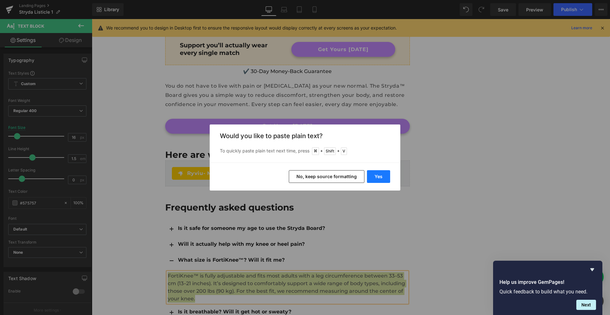
click at [380, 173] on button "Yes" at bounding box center [378, 176] width 23 height 13
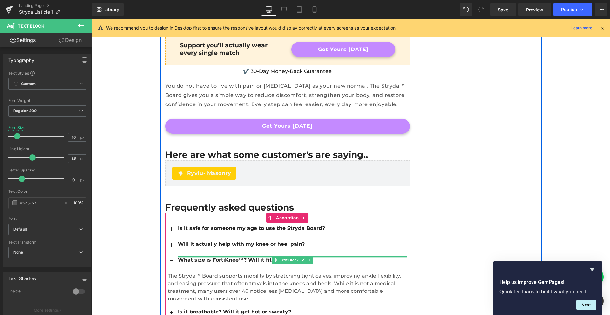
click at [224, 256] on div at bounding box center [292, 257] width 229 height 2
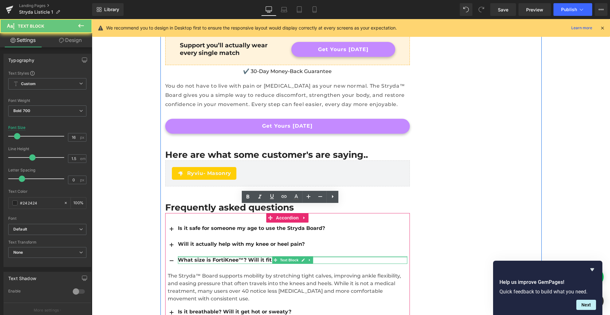
click at [224, 256] on div "What size is FortiKnee™? Will it fit me?" at bounding box center [292, 260] width 229 height 8
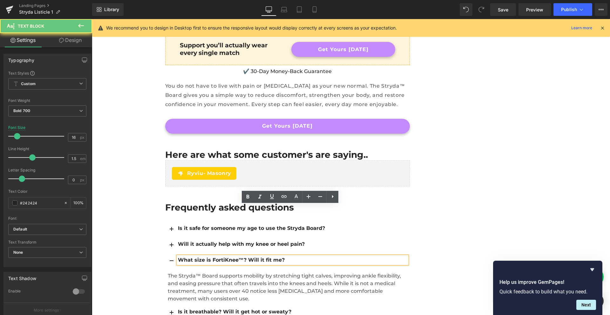
click at [224, 256] on div "What size is FortiKnee™? Will it fit me?" at bounding box center [292, 260] width 229 height 8
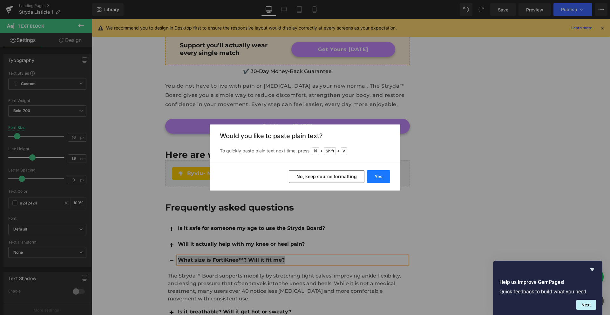
click at [369, 180] on button "Yes" at bounding box center [378, 176] width 23 height 13
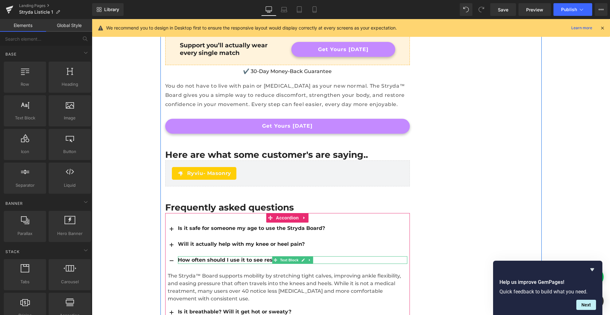
click at [235, 256] on div "How often should I use it to see results?" at bounding box center [292, 260] width 229 height 8
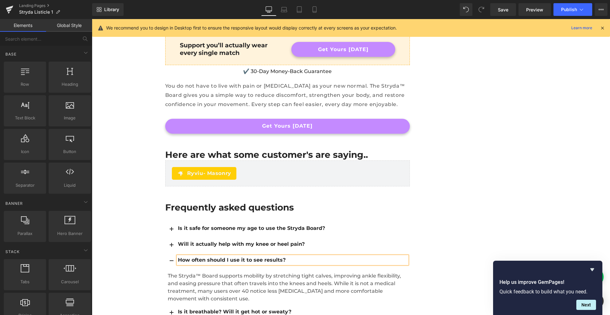
click at [235, 256] on div "How often should I use it to see results?" at bounding box center [292, 260] width 229 height 8
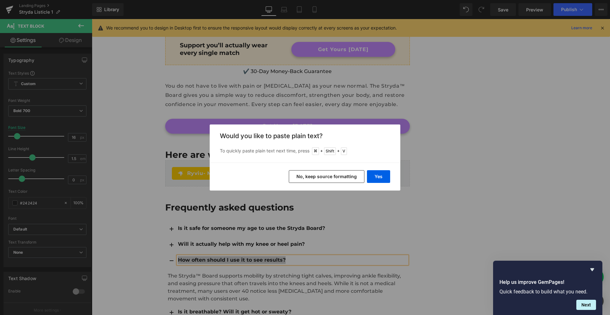
click at [472, 154] on div "Back to Library Insert Would you like to paste plain text? To quickly paste pla…" at bounding box center [305, 157] width 610 height 315
click at [380, 172] on button "Yes" at bounding box center [378, 176] width 23 height 13
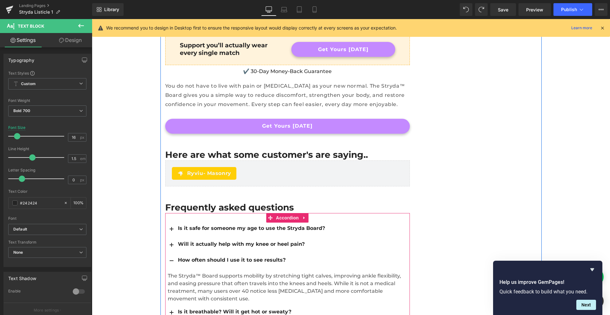
click at [219, 308] on div "Is it breathable? Will it get hot or sweaty?" at bounding box center [292, 312] width 229 height 8
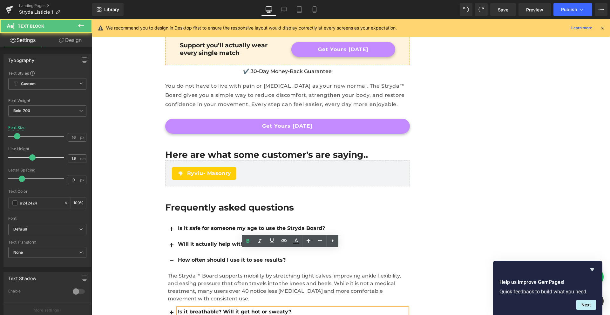
click at [219, 308] on div "Is it breathable? Will it get hot or sweaty?" at bounding box center [292, 312] width 229 height 8
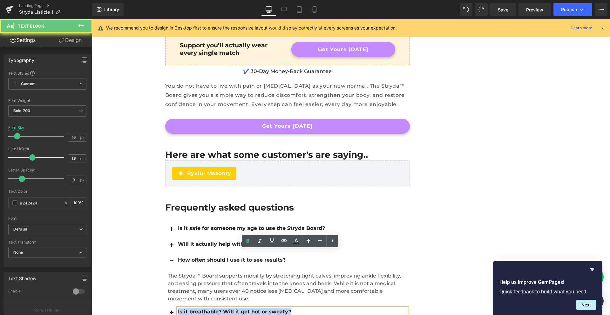
click at [219, 308] on div "Is it breathable? Will it get hot or sweaty?" at bounding box center [292, 312] width 229 height 8
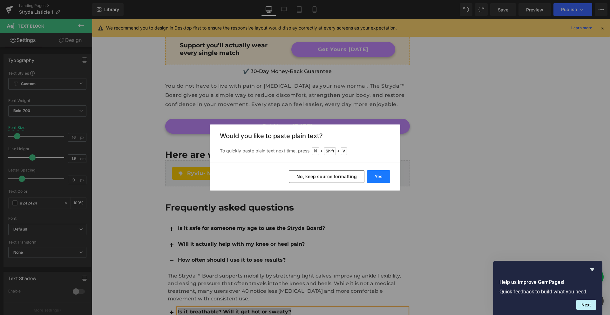
click at [378, 174] on button "Yes" at bounding box center [378, 176] width 23 height 13
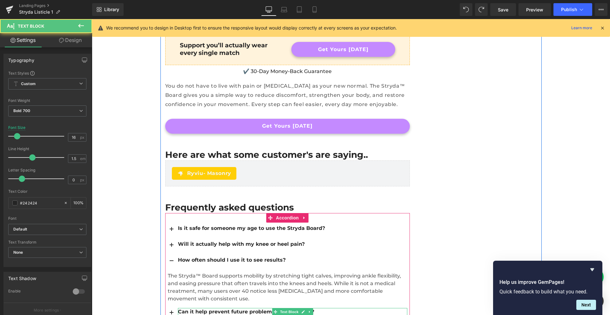
click at [220, 308] on div "Can it help prevent future problems as I get older?" at bounding box center [292, 312] width 229 height 8
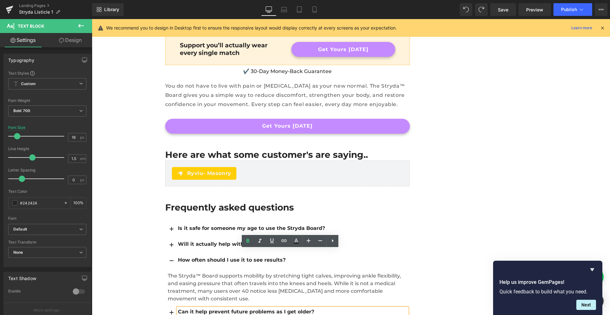
click at [169, 306] on button "button" at bounding box center [171, 314] width 13 height 16
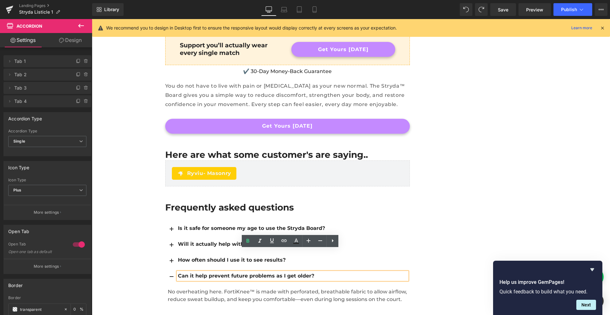
click at [173, 288] on p "No overheating here. FortiKnee™ is made with perforated, breathable fabric to a…" at bounding box center [288, 295] width 240 height 15
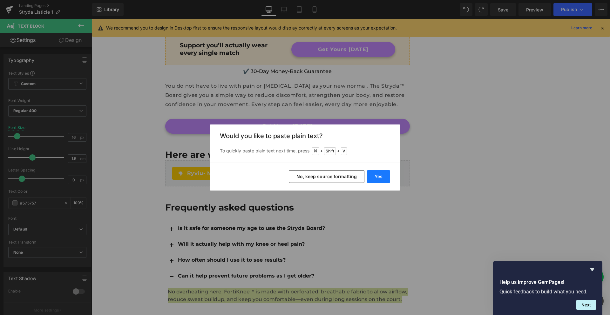
click at [376, 174] on button "Yes" at bounding box center [378, 176] width 23 height 13
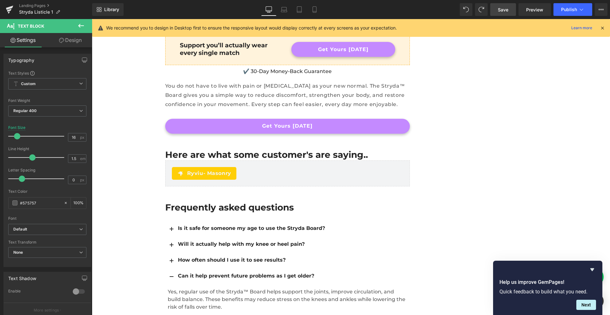
click at [505, 13] on link "Save" at bounding box center [503, 9] width 26 height 13
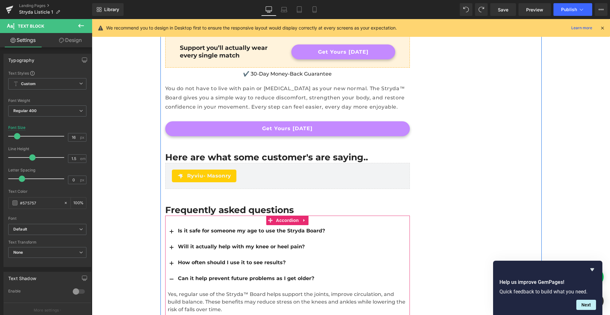
scroll to position [2152, 0]
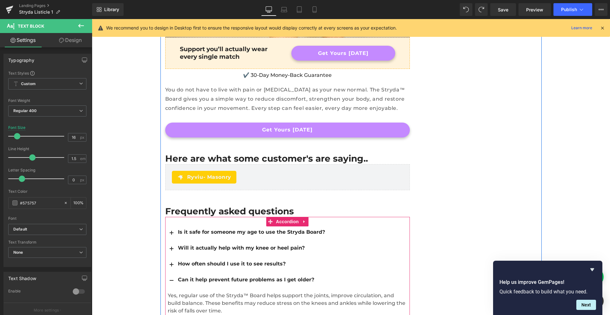
click at [172, 283] on span "button" at bounding box center [172, 283] width 0 height 0
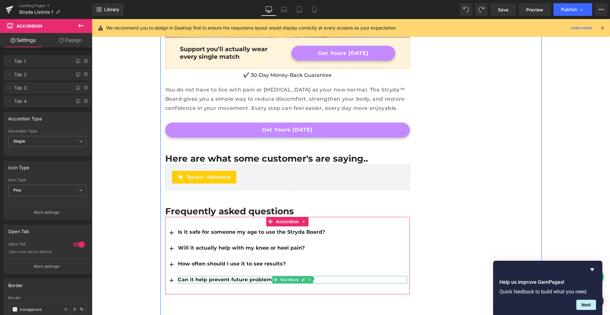
click at [192, 276] on div "Can it help prevent future problems as I get older?" at bounding box center [292, 280] width 229 height 8
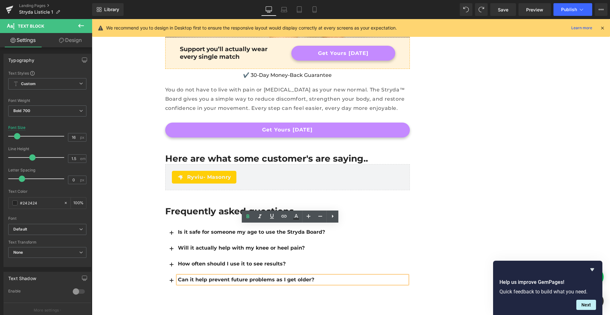
click at [173, 274] on button "button" at bounding box center [171, 282] width 13 height 16
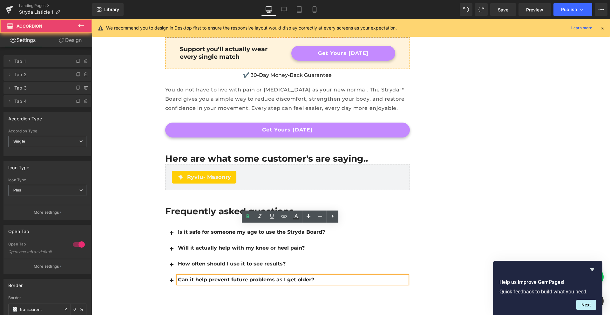
click at [170, 274] on button "button" at bounding box center [171, 282] width 13 height 16
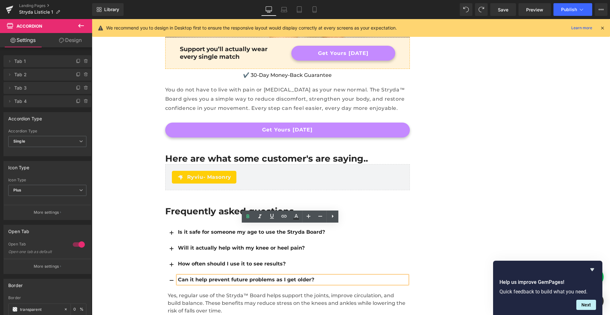
click at [170, 274] on button "button" at bounding box center [171, 282] width 13 height 16
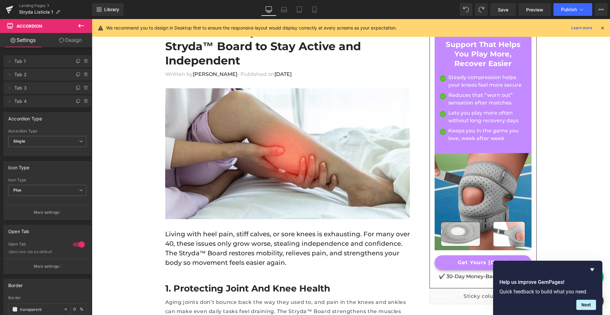
scroll to position [6, 0]
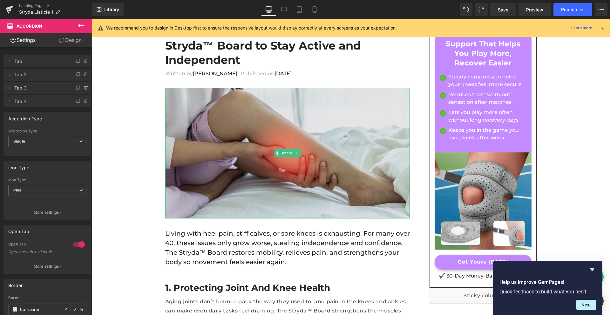
click at [270, 126] on img at bounding box center [287, 153] width 245 height 131
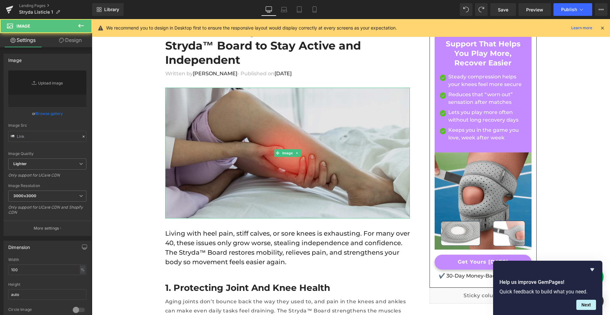
type input "[URL][DOMAIN_NAME]"
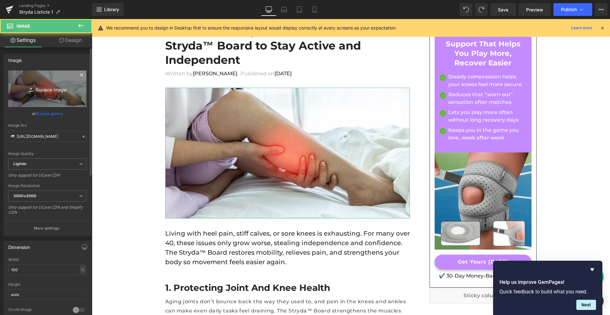
click at [51, 85] on icon "Replace Image" at bounding box center [47, 89] width 51 height 8
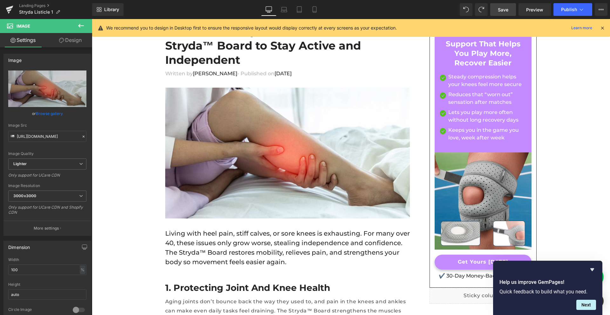
drag, startPoint x: 502, startPoint y: 10, endPoint x: 466, endPoint y: 138, distance: 132.3
click at [502, 10] on span "Save" at bounding box center [503, 9] width 10 height 7
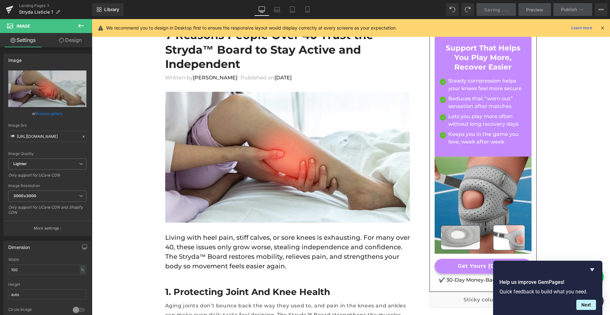
scroll to position [0, 0]
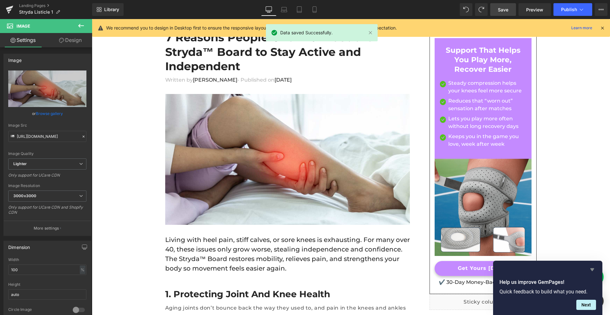
click at [595, 271] on icon "Hide survey" at bounding box center [592, 270] width 8 height 8
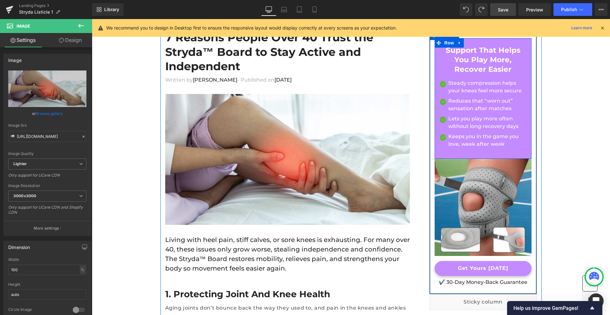
click at [470, 51] on h3 "Support That Helps You Play More, Recover Easier" at bounding box center [483, 60] width 88 height 29
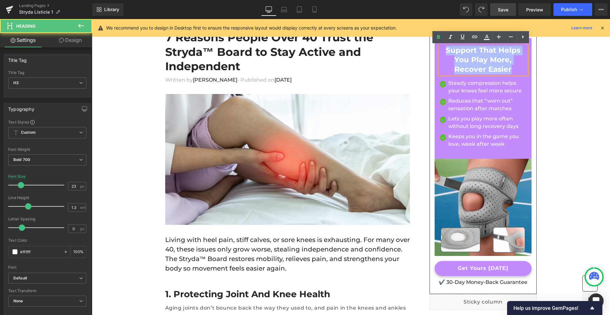
click at [462, 54] on h3 "Support That Helps You Play More, Recover Easier" at bounding box center [483, 60] width 88 height 29
paste div
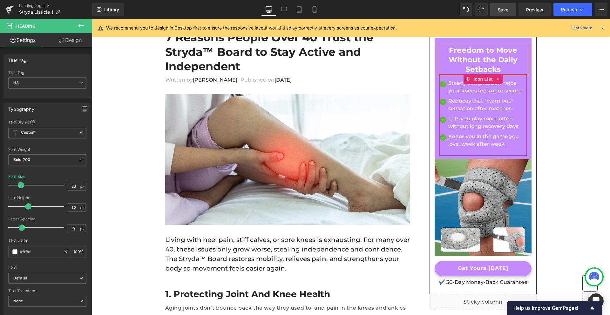
click at [486, 117] on p "Lets you play more often without long recovery days" at bounding box center [487, 122] width 79 height 15
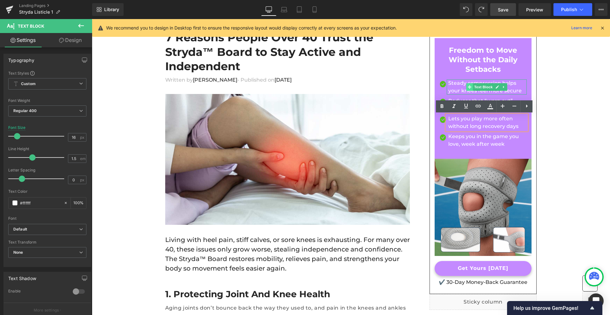
click at [467, 85] on span at bounding box center [469, 87] width 7 height 8
click at [458, 85] on p "Steady compression helps your knees feel more secure" at bounding box center [487, 86] width 79 height 15
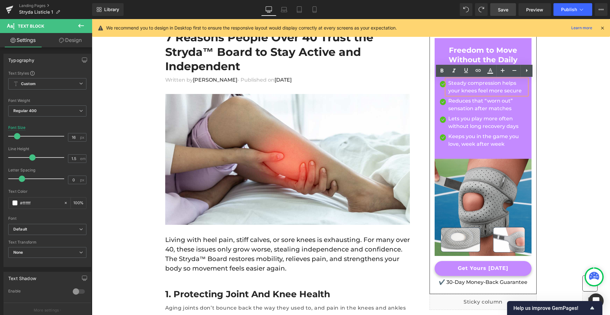
click at [458, 85] on p "Steady compression helps your knees feel more secure" at bounding box center [487, 86] width 79 height 15
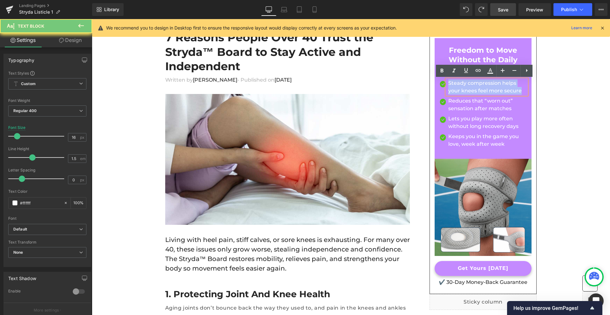
click at [458, 85] on p "Steady compression helps your knees feel more secure" at bounding box center [487, 86] width 79 height 15
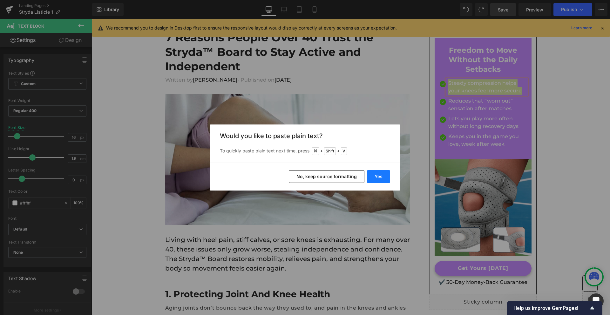
click at [380, 172] on button "Yes" at bounding box center [378, 176] width 23 height 13
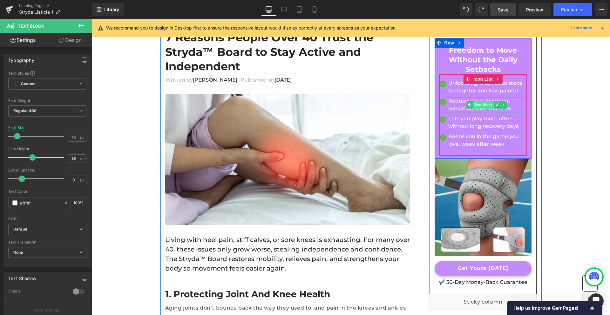
click at [473, 101] on span "Text Block" at bounding box center [483, 105] width 21 height 8
click at [440, 101] on div "Image" at bounding box center [442, 100] width 7 height 9
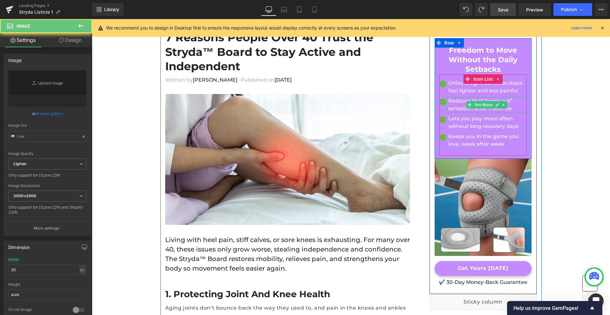
click at [457, 101] on p "Reduces that “worn out” sensation after matches" at bounding box center [487, 104] width 79 height 15
click at [458, 103] on p "Reduces that “worn out” sensation after matches" at bounding box center [487, 104] width 79 height 15
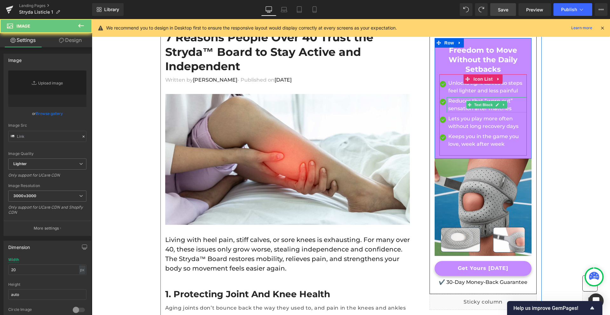
click at [458, 103] on p "Reduces that “worn out” sensation after matches" at bounding box center [487, 104] width 79 height 15
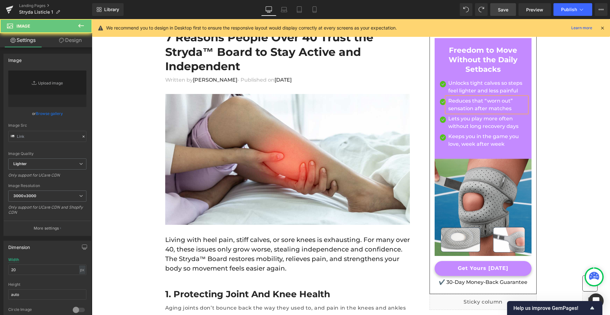
click at [458, 103] on p "Reduces that “worn out” sensation after matches" at bounding box center [487, 104] width 79 height 15
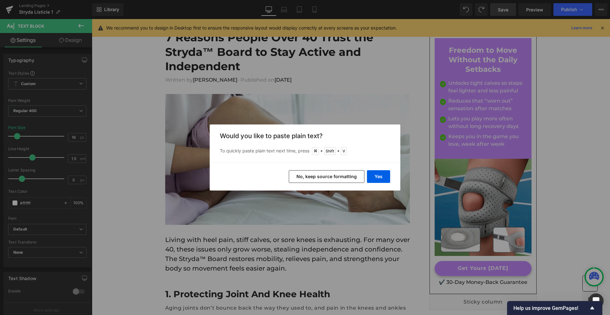
click at [390, 176] on button "Yes" at bounding box center [378, 176] width 23 height 13
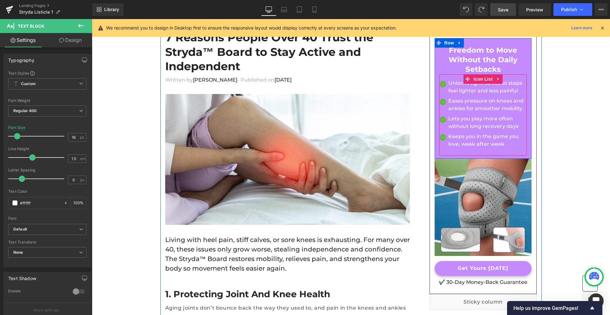
click at [457, 121] on p "Lets you play more often without long recovery days" at bounding box center [487, 122] width 79 height 15
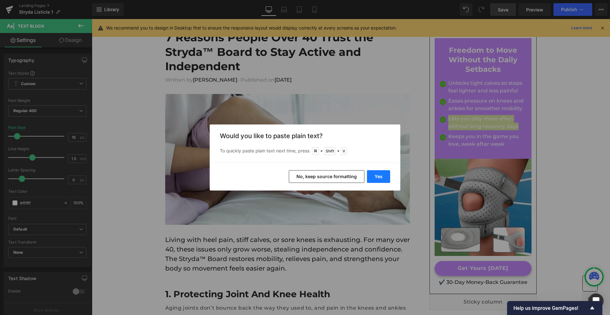
click at [376, 175] on button "Yes" at bounding box center [378, 176] width 23 height 13
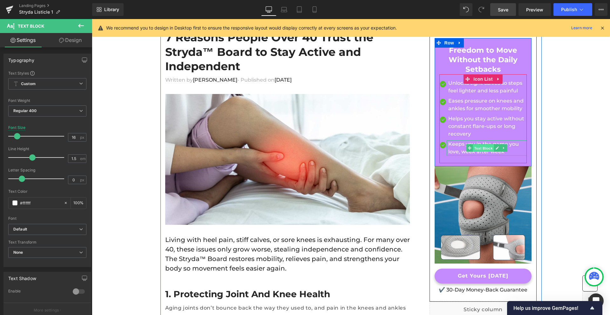
click at [473, 145] on span "Text Block" at bounding box center [483, 149] width 21 height 8
click at [466, 144] on span at bounding box center [469, 148] width 7 height 8
click at [461, 140] on p "Keeps you in the game you love, week after week" at bounding box center [487, 147] width 79 height 15
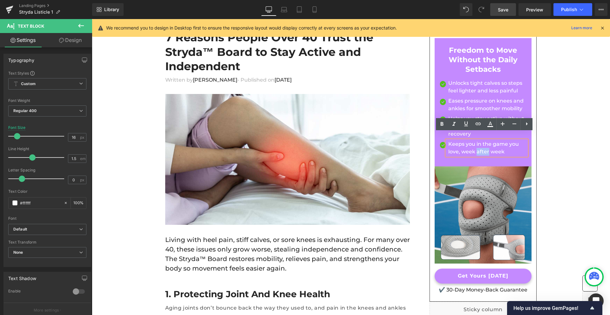
click at [460, 140] on p "Keeps you in the game you love, week after week" at bounding box center [487, 147] width 79 height 15
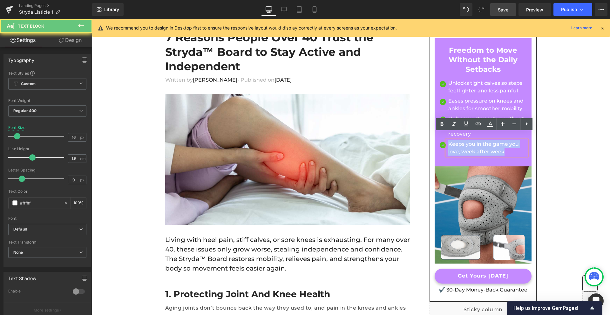
click at [460, 140] on p "Keeps you in the game you love, week after week" at bounding box center [487, 147] width 79 height 15
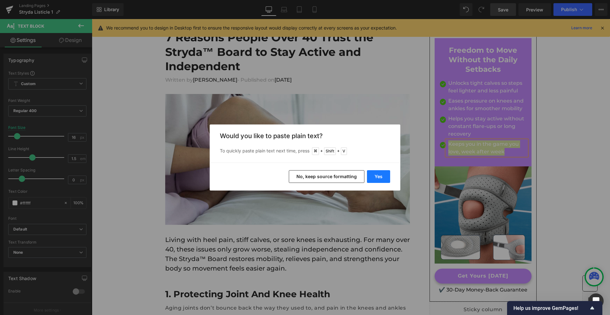
click at [388, 177] on button "Yes" at bounding box center [378, 176] width 23 height 13
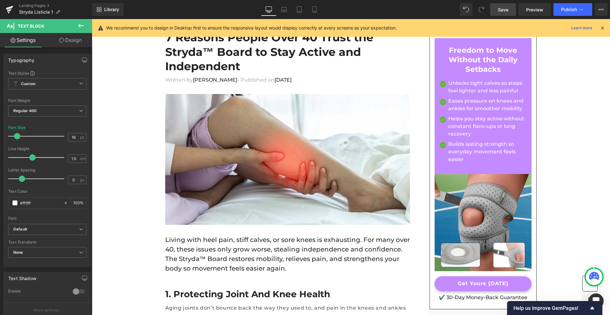
click at [505, 12] on span "Save" at bounding box center [503, 9] width 10 height 7
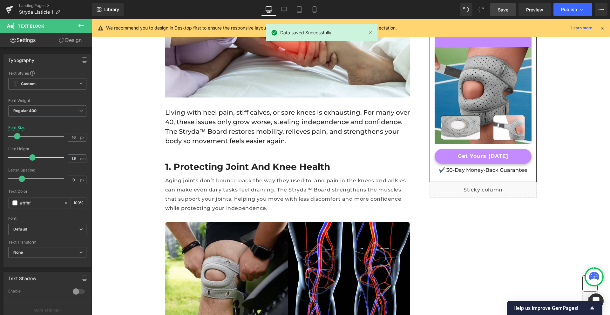
scroll to position [192, 0]
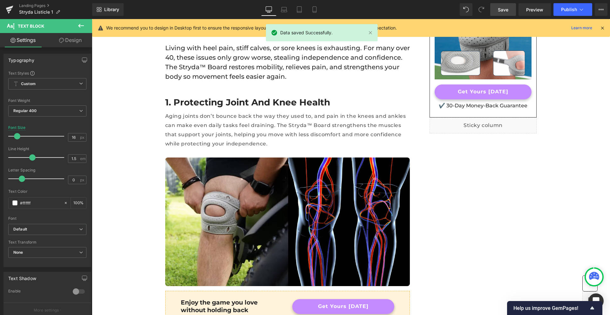
click at [206, 97] on h2 "1. Protecting Joint and Knee Health" at bounding box center [287, 102] width 245 height 11
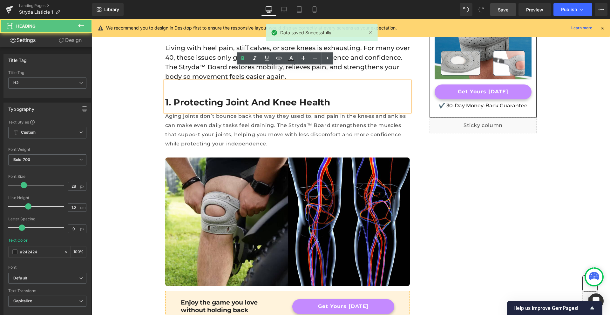
click at [209, 97] on h2 "1. Protecting Joint and Knee Health" at bounding box center [287, 102] width 245 height 11
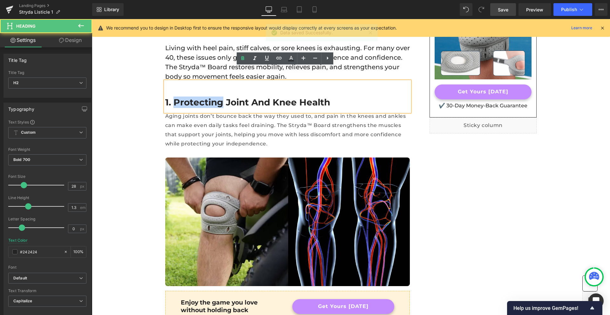
click at [209, 97] on h2 "1. Protecting Joint and Knee Health" at bounding box center [287, 102] width 245 height 11
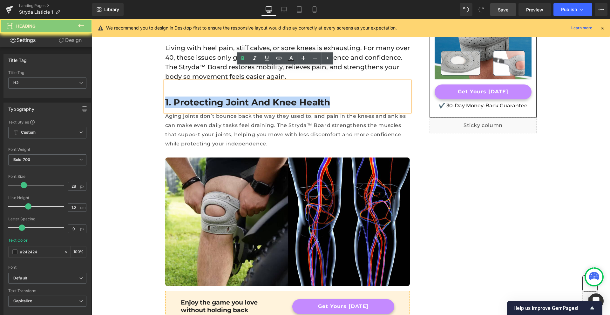
click at [218, 97] on h2 "1. Protecting Joint and Knee Health" at bounding box center [287, 102] width 245 height 11
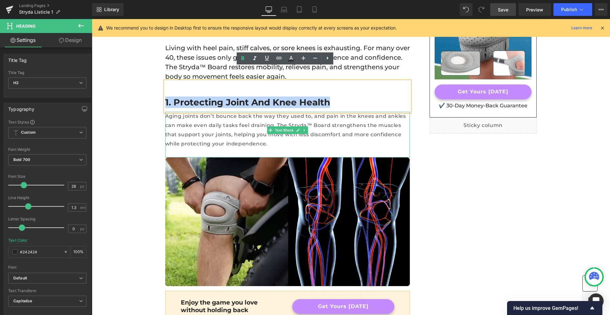
click at [238, 112] on p "Aging joints don’t bounce back the way they used to, and pain in the knees and …" at bounding box center [287, 130] width 245 height 37
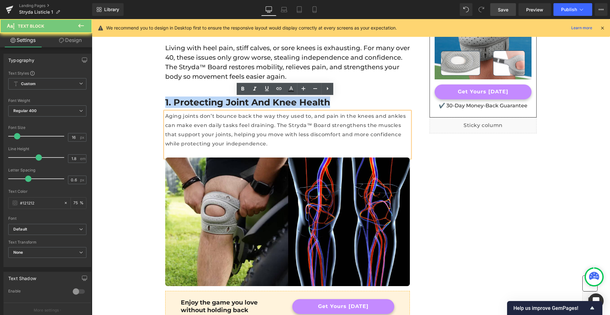
click at [238, 112] on p "Aging joints don’t bounce back the way they used to, and pain in the knees and …" at bounding box center [287, 130] width 245 height 37
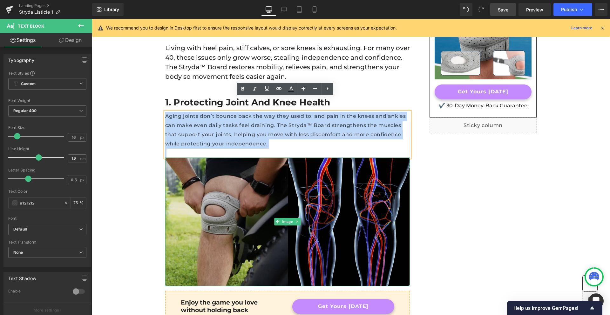
click at [229, 183] on img at bounding box center [287, 222] width 245 height 128
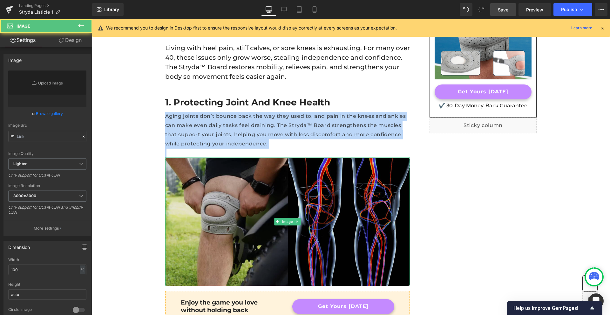
type input "[URL][DOMAIN_NAME]"
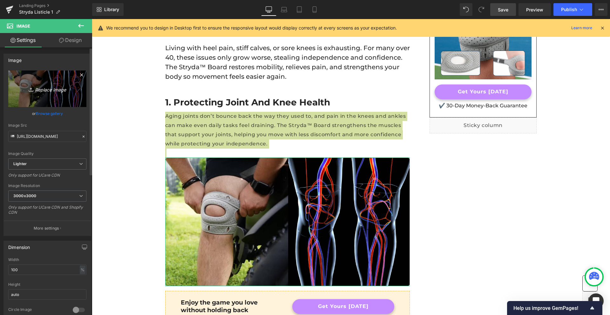
click at [37, 90] on icon "Replace Image" at bounding box center [47, 89] width 51 height 8
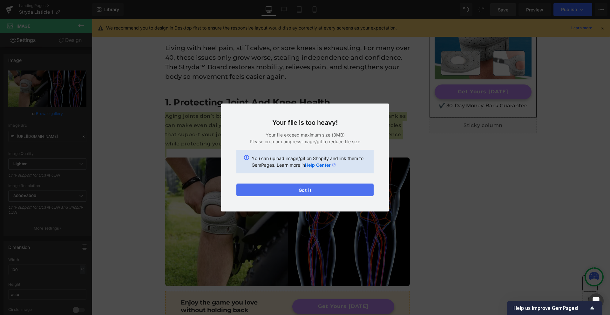
click at [310, 189] on button "Got it" at bounding box center [304, 190] width 137 height 13
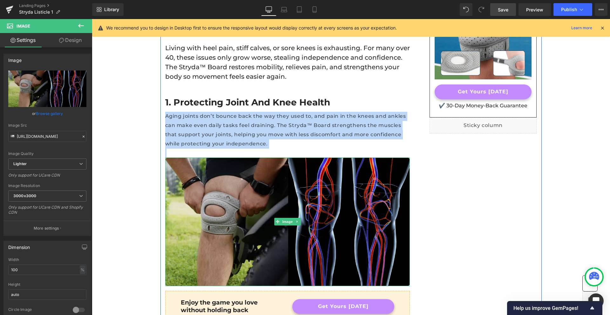
click at [304, 173] on img at bounding box center [287, 222] width 245 height 128
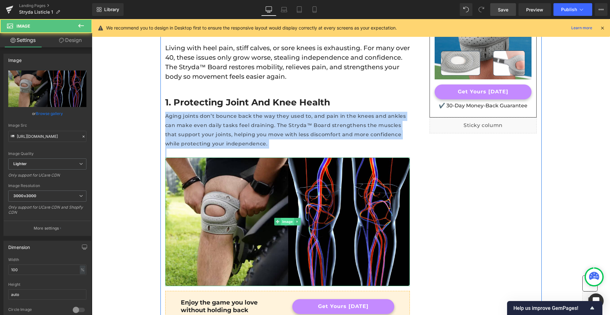
click at [286, 218] on span "Image" at bounding box center [287, 222] width 13 height 8
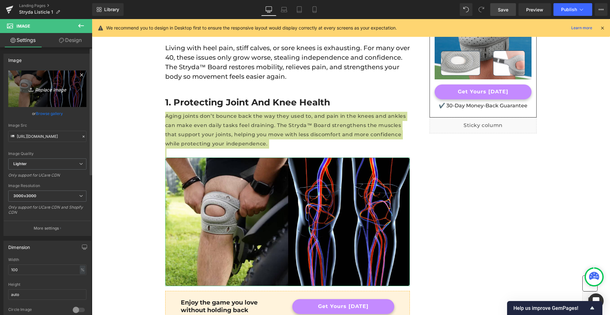
click at [39, 91] on icon "Replace Image" at bounding box center [47, 89] width 51 height 8
type input "C:\fakepath\1 listicle.jpg"
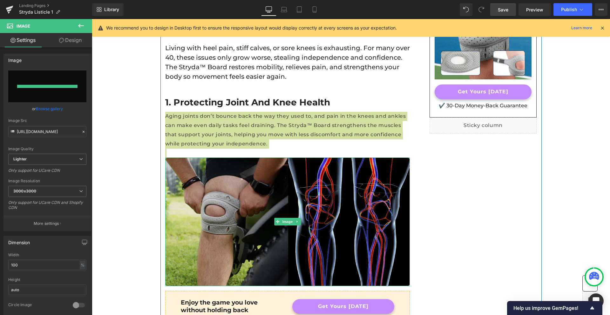
type input "[URL][DOMAIN_NAME]"
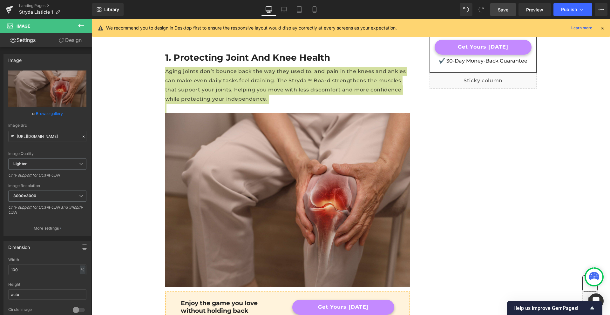
scroll to position [194, 0]
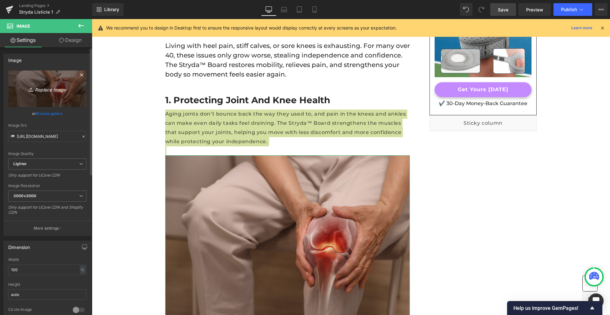
click at [52, 98] on link "Replace Image" at bounding box center [47, 89] width 78 height 37
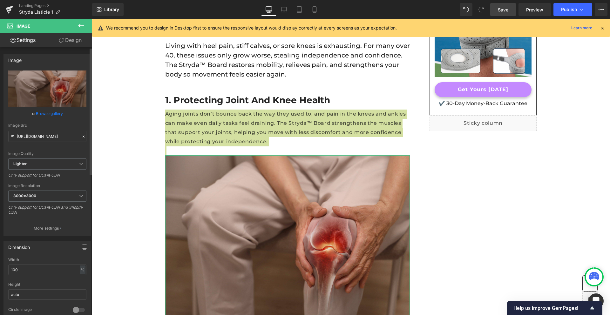
click at [81, 138] on icon at bounding box center [83, 136] width 4 height 4
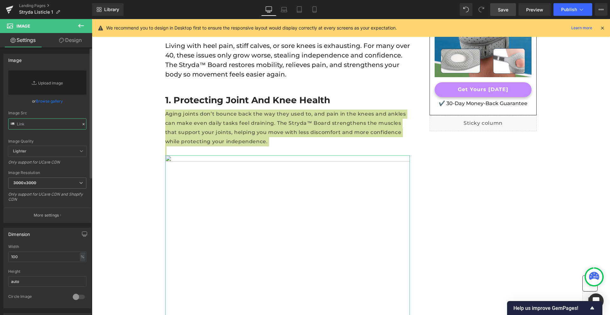
click at [42, 125] on input "text" at bounding box center [47, 124] width 78 height 11
paste input "[URL][DOMAIN_NAME]"
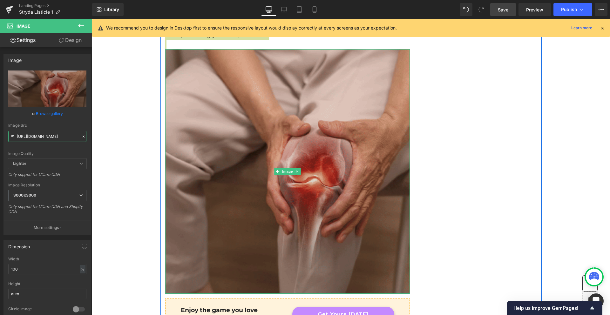
scroll to position [295, 0]
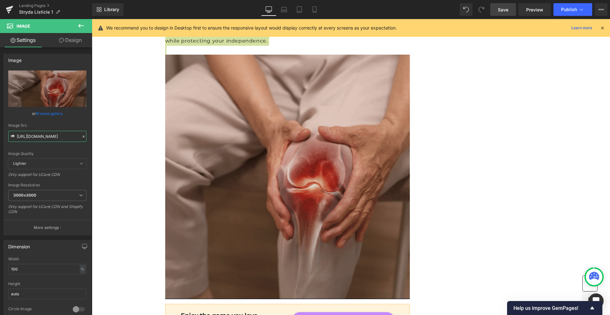
type input "[URL][DOMAIN_NAME]"
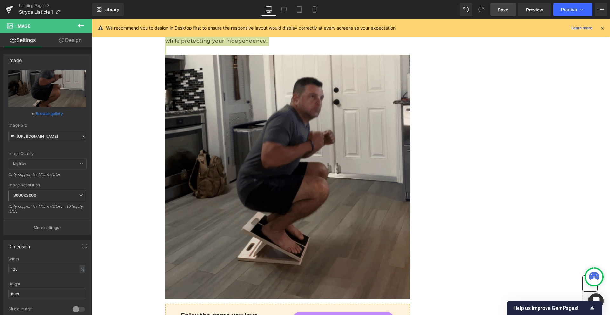
drag, startPoint x: 501, startPoint y: 12, endPoint x: 215, endPoint y: 106, distance: 300.5
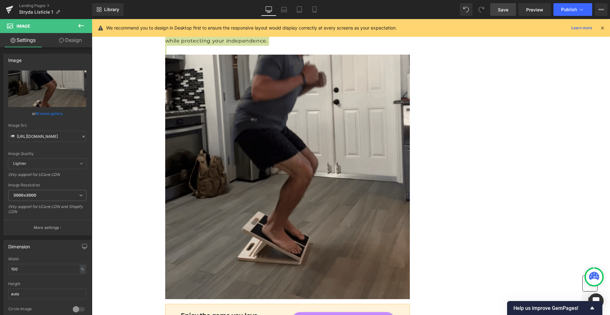
click at [501, 12] on span "Save" at bounding box center [503, 9] width 10 height 7
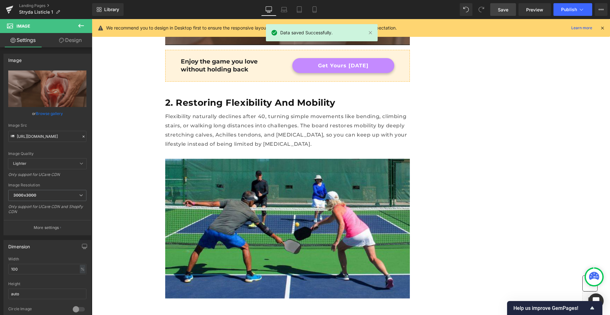
scroll to position [548, 0]
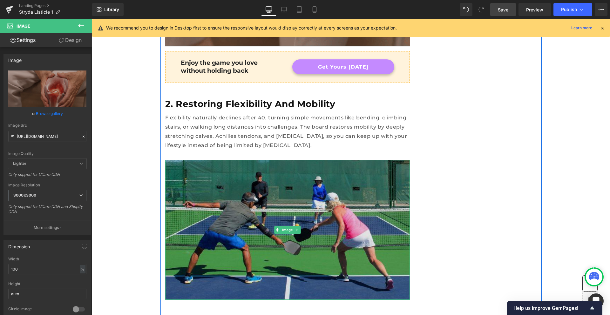
click at [235, 179] on img at bounding box center [287, 230] width 245 height 140
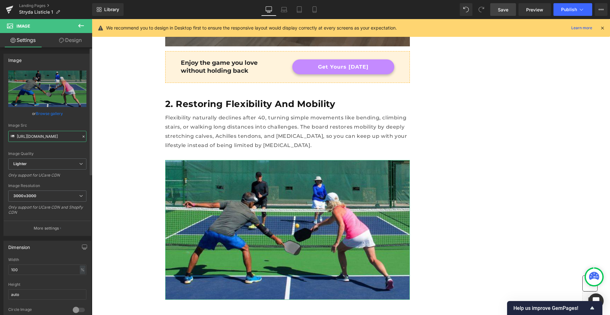
click at [56, 138] on input "[URL][DOMAIN_NAME]" at bounding box center [47, 136] width 78 height 11
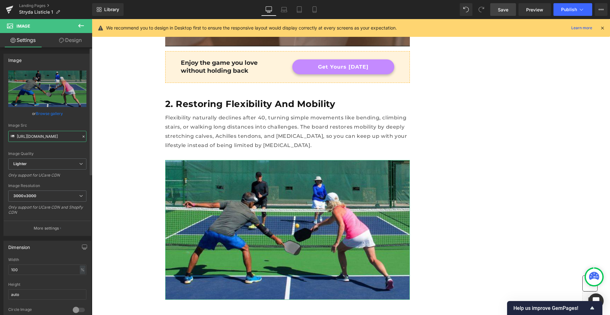
click at [56, 138] on input "[URL][DOMAIN_NAME]" at bounding box center [47, 136] width 78 height 11
click at [81, 137] on icon at bounding box center [83, 136] width 4 height 4
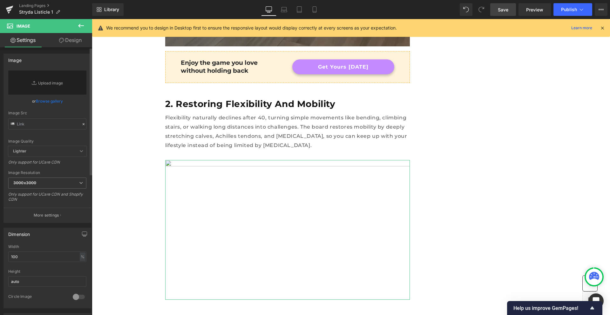
click at [61, 137] on div "Image Quality Lighter Lightest Lighter Lighter Lightest Only support for UCare …" at bounding box center [47, 109] width 78 height 76
click at [44, 124] on input "text" at bounding box center [47, 124] width 78 height 11
paste input "[URL][DOMAIN_NAME]"
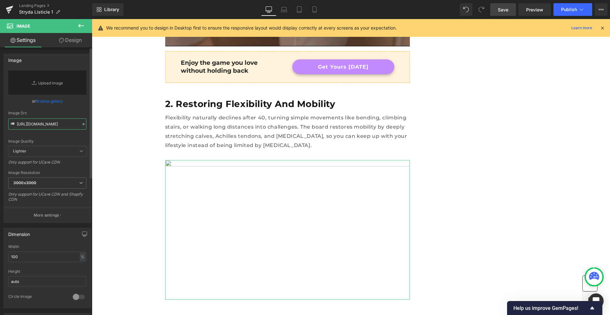
scroll to position [0, 96]
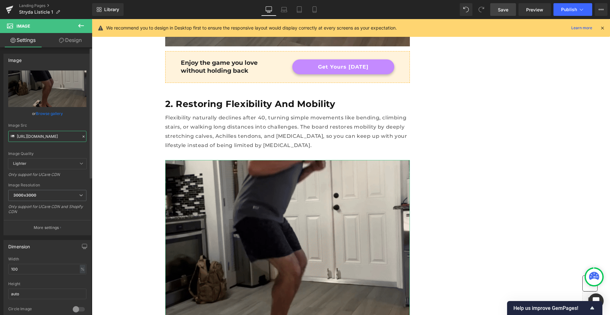
type input "[URL][DOMAIN_NAME]"
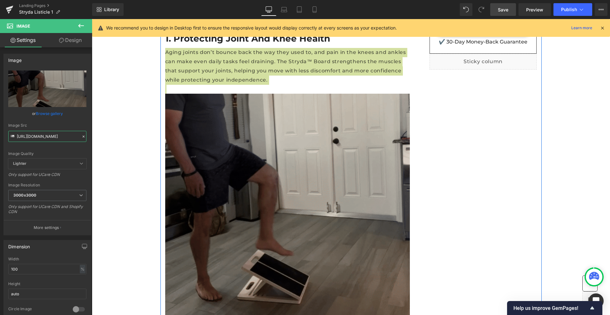
scroll to position [255, 0]
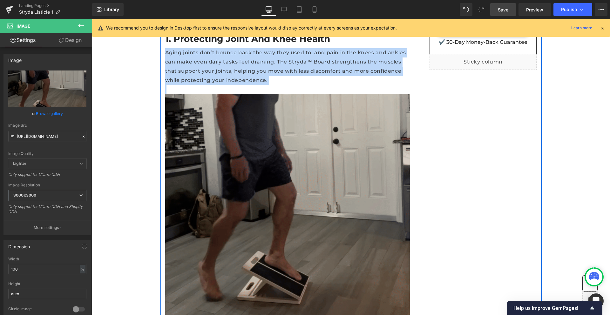
click at [274, 169] on img at bounding box center [287, 216] width 245 height 245
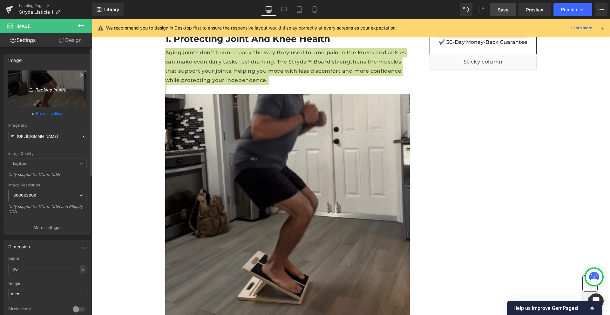
type input "C:\fakepath\2 listicle.png"
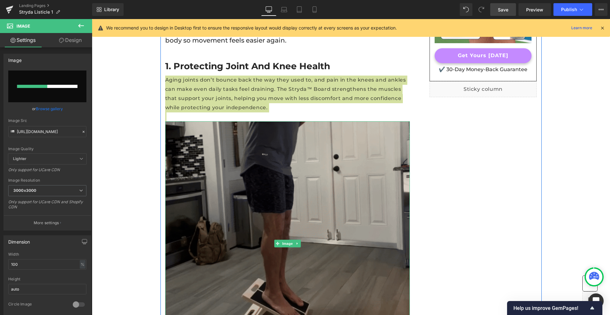
scroll to position [224, 0]
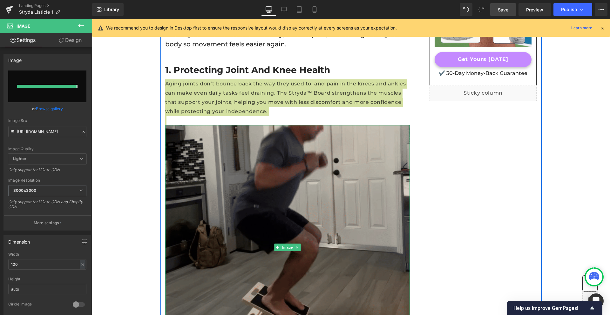
type input "[URL][DOMAIN_NAME]"
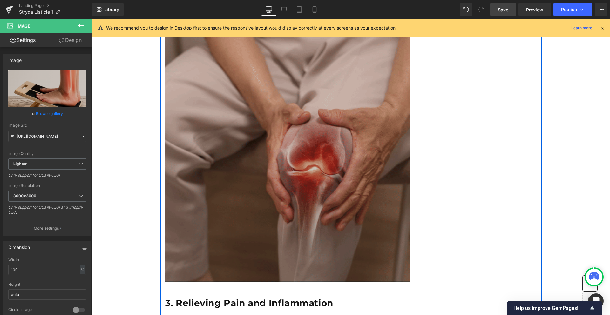
scroll to position [805, 0]
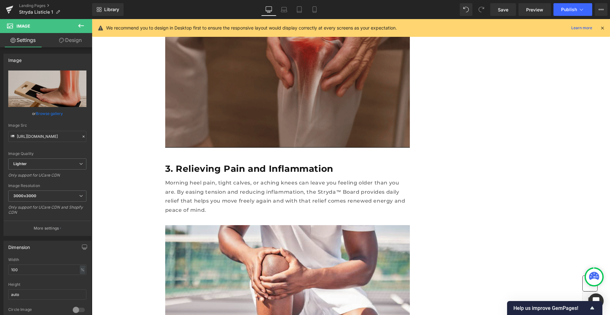
drag, startPoint x: 496, startPoint y: 9, endPoint x: 136, endPoint y: 15, distance: 359.7
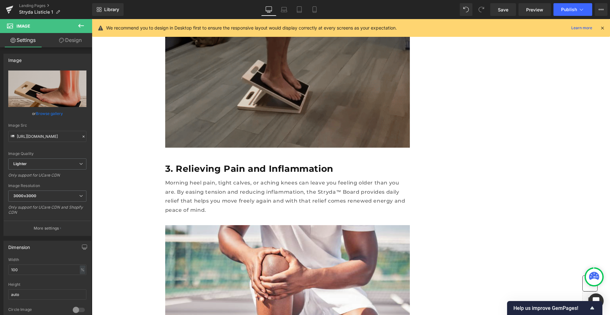
click at [496, 9] on link "Save" at bounding box center [503, 9] width 26 height 13
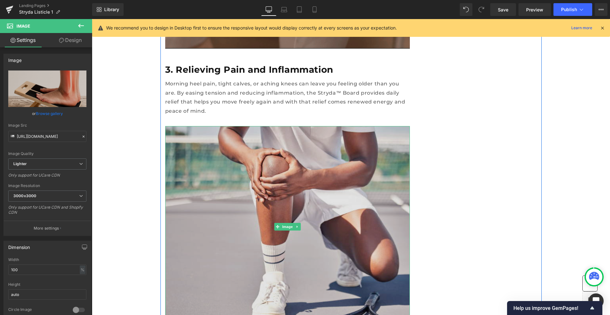
scroll to position [911, 0]
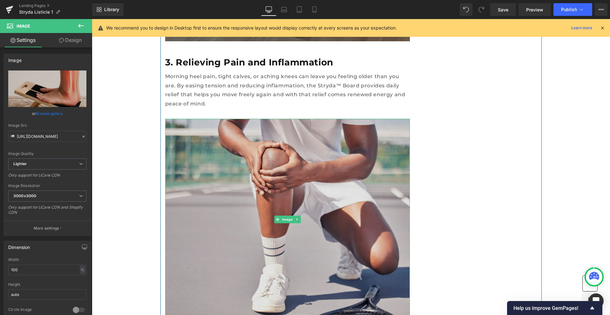
click at [236, 162] on img at bounding box center [287, 219] width 245 height 201
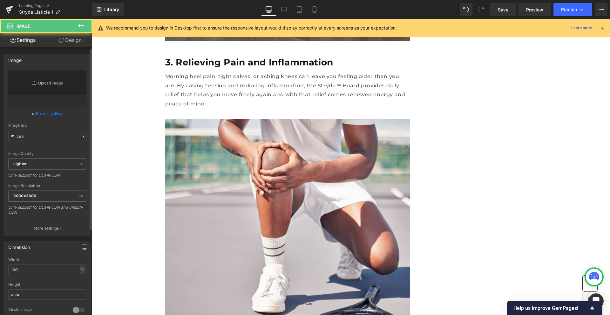
type input "[URL][DOMAIN_NAME]"
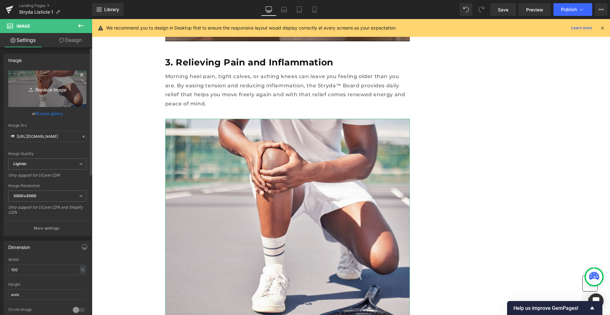
click at [37, 85] on icon "Replace Image" at bounding box center [47, 89] width 51 height 8
type input "C:\fakepath\3 listicle.png"
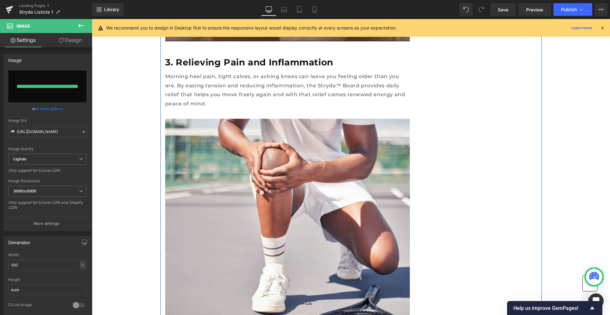
type input "[URL][DOMAIN_NAME]"
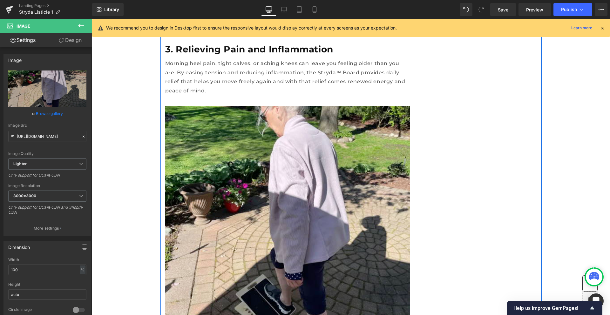
scroll to position [917, 0]
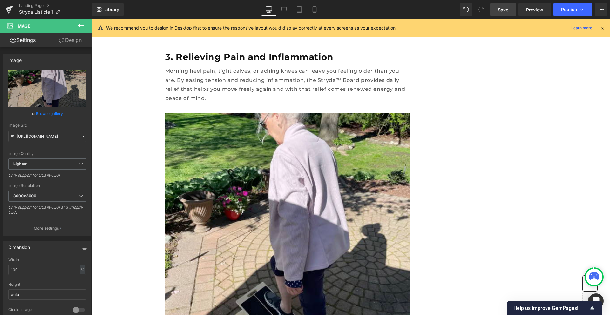
click at [506, 10] on span "Save" at bounding box center [503, 9] width 10 height 7
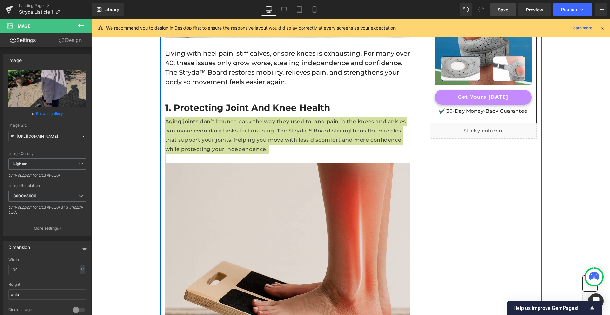
scroll to position [264, 0]
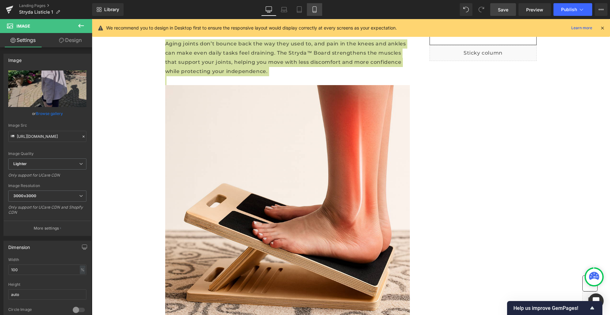
drag, startPoint x: 318, startPoint y: 9, endPoint x: 90, endPoint y: 204, distance: 299.7
click at [318, 9] on icon at bounding box center [314, 9] width 6 height 6
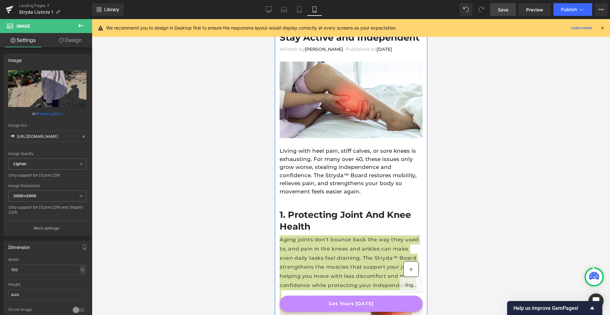
scroll to position [0, 0]
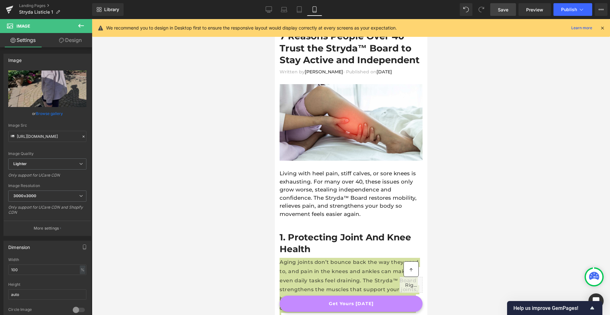
click at [602, 26] on icon at bounding box center [602, 28] width 6 height 6
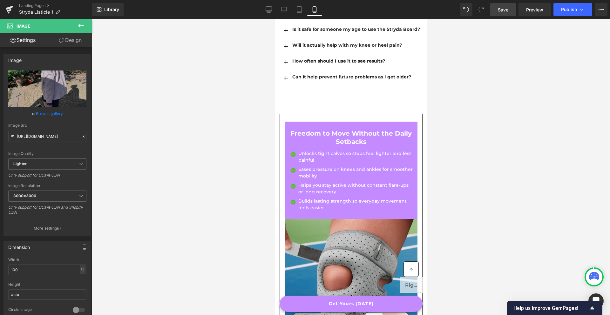
scroll to position [2053, 0]
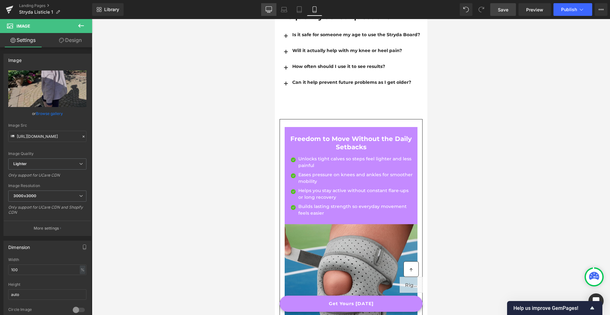
click at [271, 11] on icon at bounding box center [269, 9] width 6 height 5
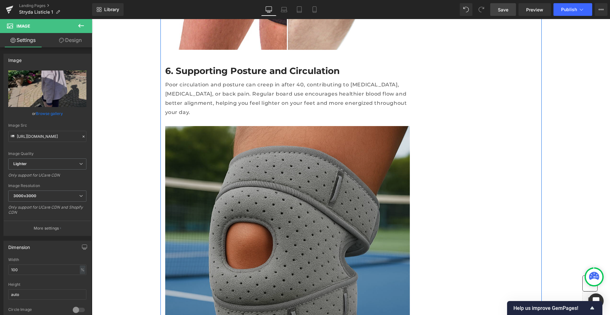
scroll to position [1863, 0]
